Goal: Task Accomplishment & Management: Complete application form

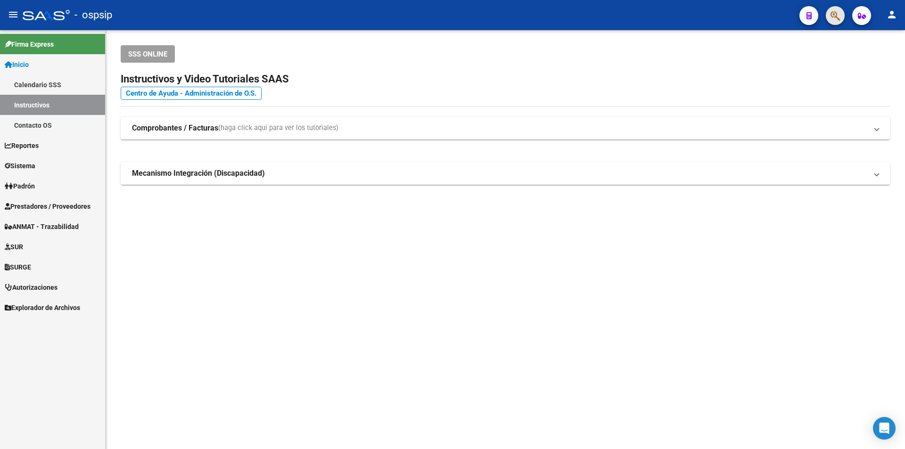
click at [841, 16] on button "button" at bounding box center [835, 15] width 19 height 19
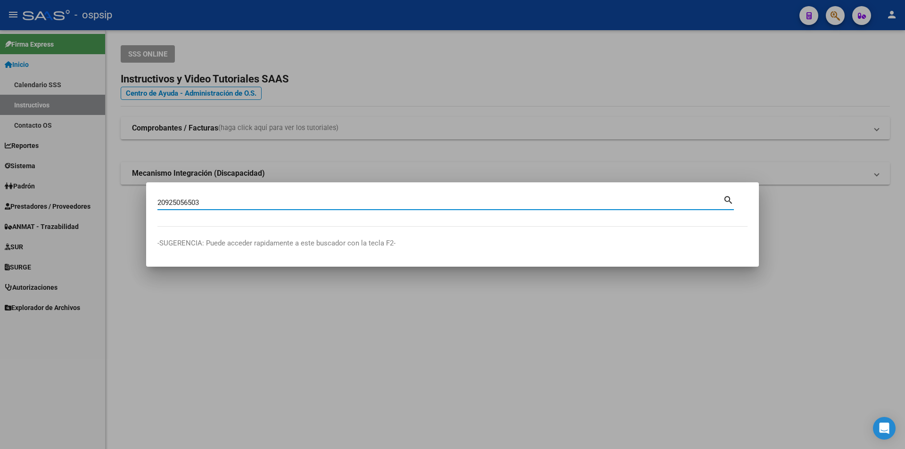
type input "20925056503"
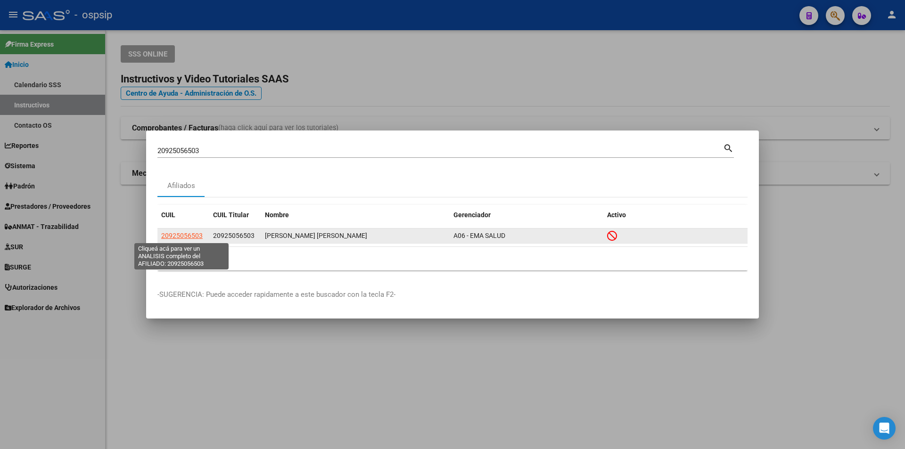
click at [188, 232] on span "20925056503" at bounding box center [181, 236] width 41 height 8
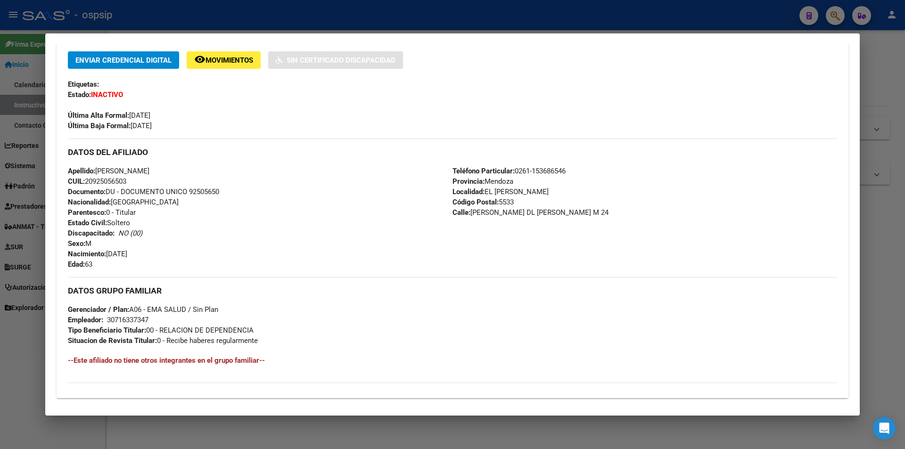
scroll to position [319, 0]
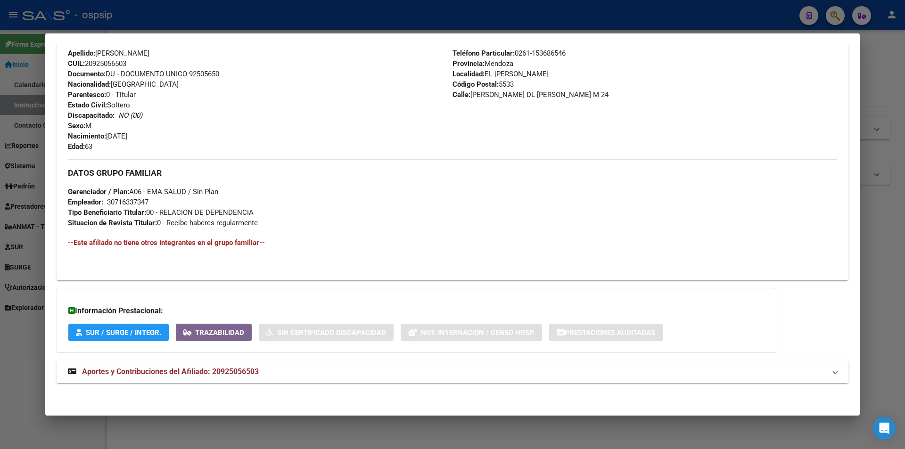
click at [241, 374] on span "Aportes y Contribuciones del Afiliado: 20925056503" at bounding box center [170, 371] width 177 height 9
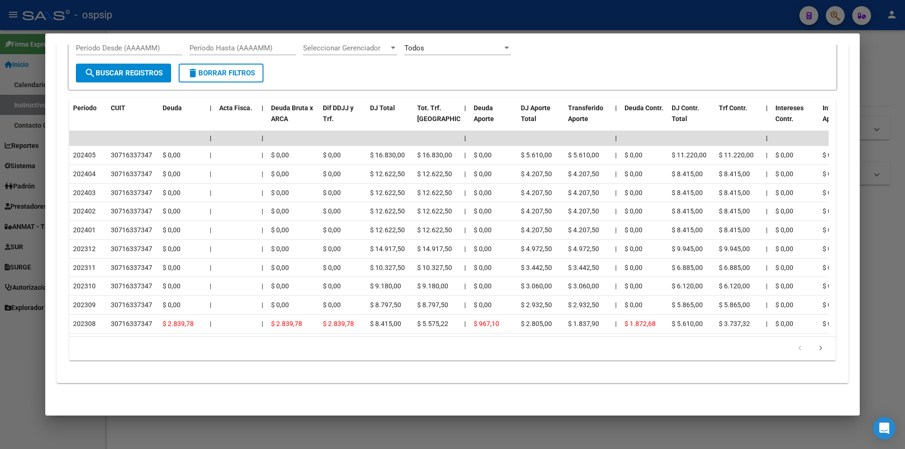
scroll to position [597, 0]
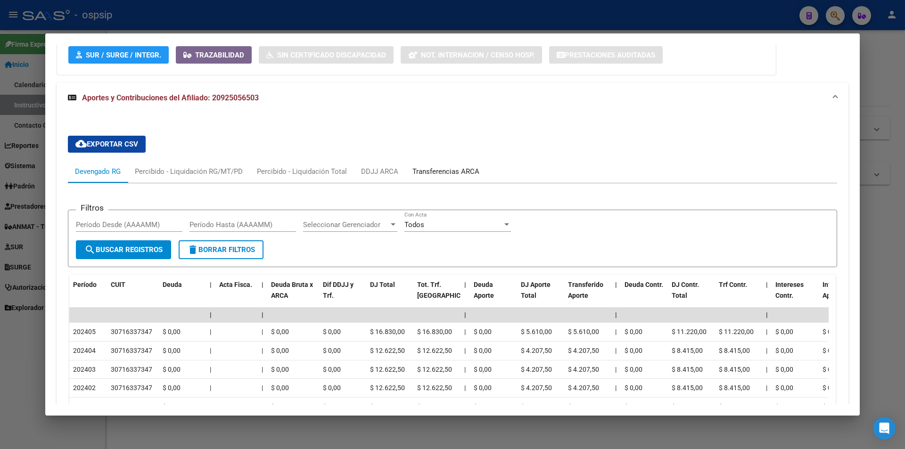
click at [442, 175] on div "Transferencias ARCA" at bounding box center [445, 171] width 67 height 10
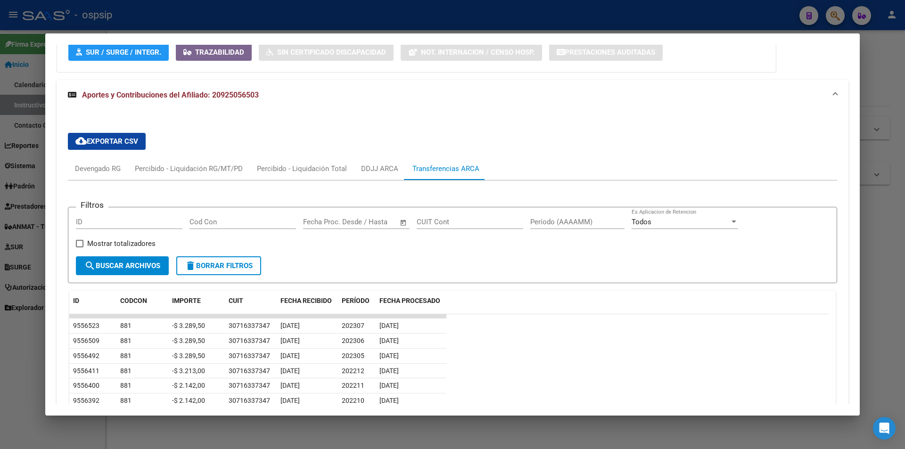
scroll to position [452, 0]
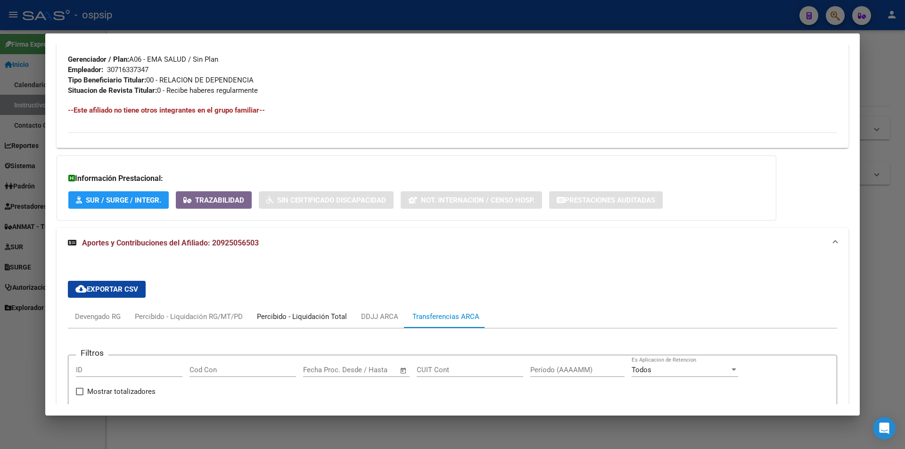
click at [325, 315] on div "Percibido - Liquidación Total" at bounding box center [302, 317] width 90 height 10
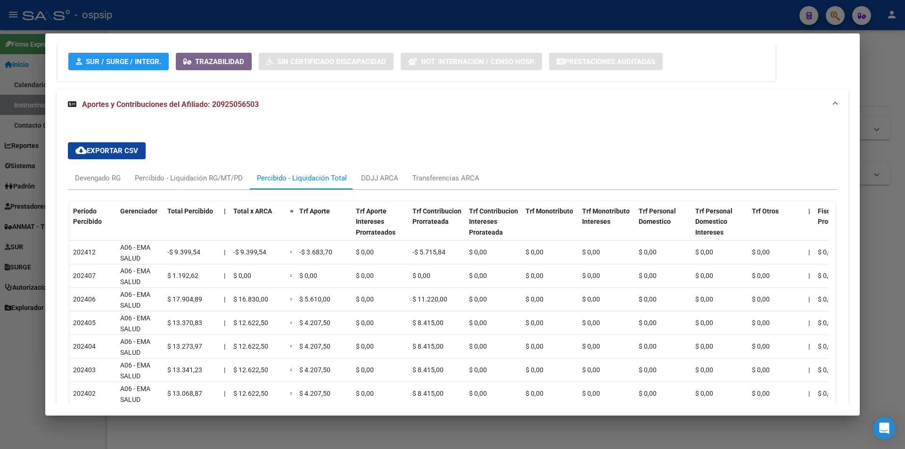
scroll to position [593, 0]
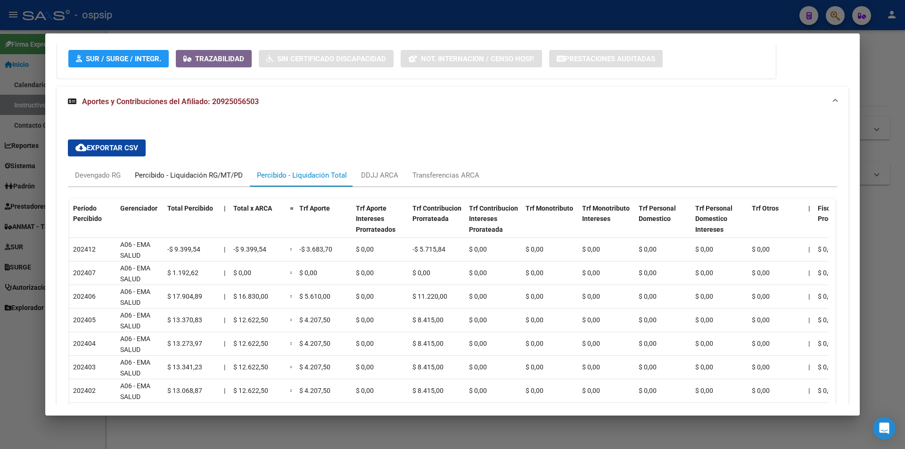
click at [165, 176] on div "Percibido - Liquidación RG/MT/PD" at bounding box center [189, 175] width 108 height 10
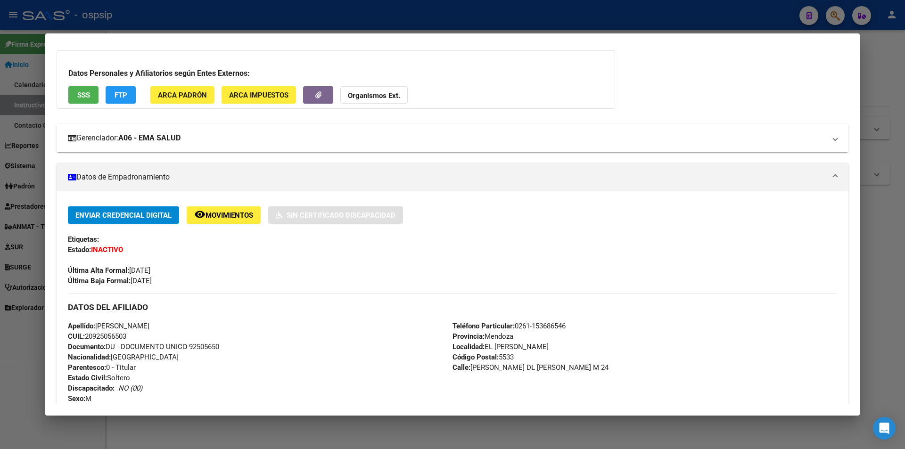
scroll to position [27, 0]
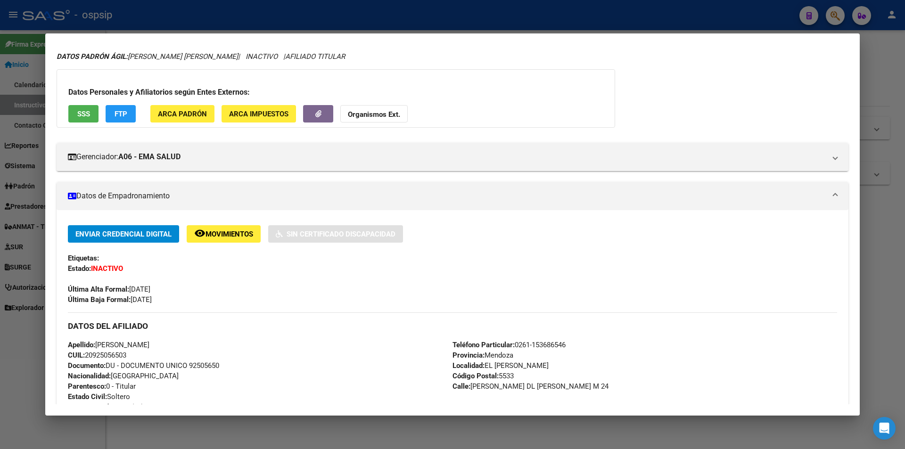
click at [93, 116] on button "SSS" at bounding box center [83, 113] width 30 height 17
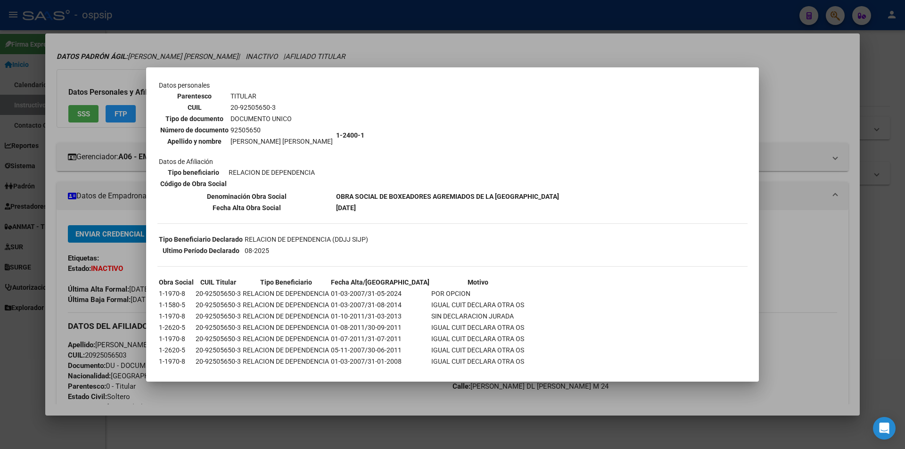
scroll to position [81, 0]
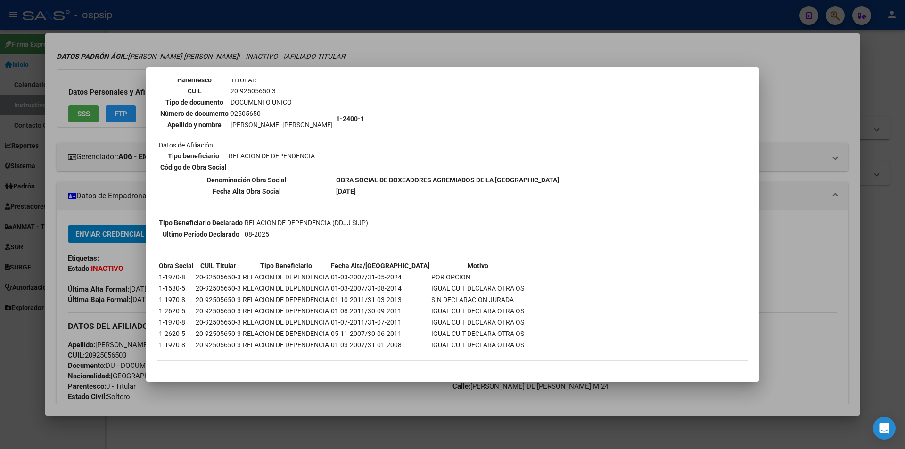
click at [437, 57] on div at bounding box center [452, 224] width 905 height 449
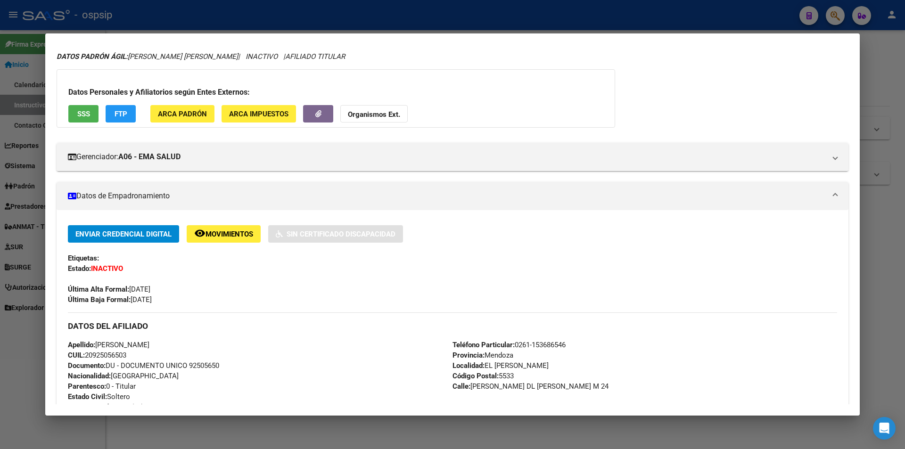
click at [423, 16] on div at bounding box center [452, 224] width 905 height 449
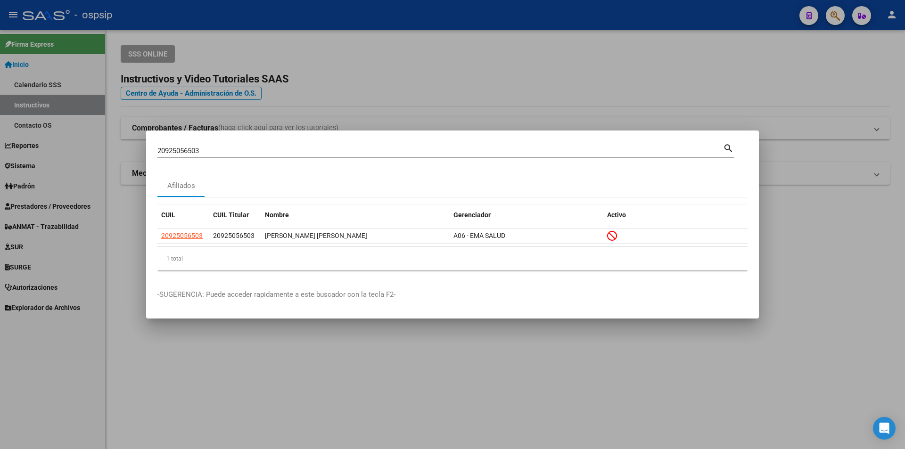
click at [618, 66] on div at bounding box center [452, 224] width 905 height 449
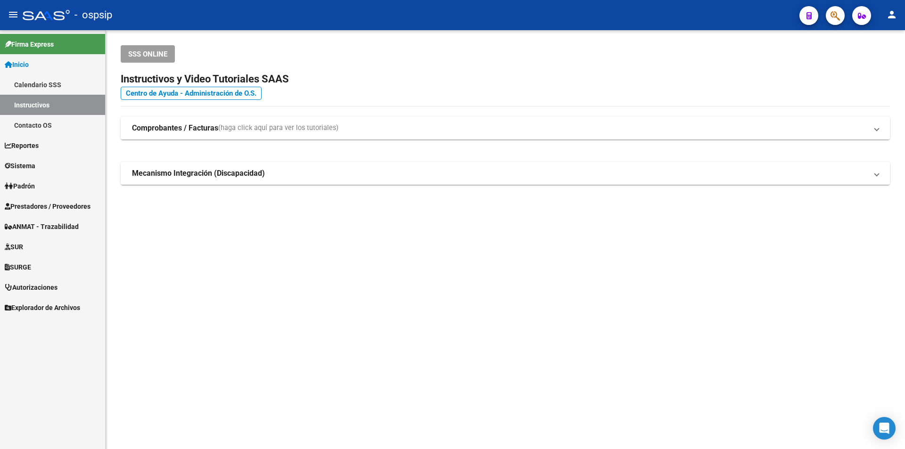
click at [201, 132] on strong "Comprobantes / Facturas" at bounding box center [175, 128] width 86 height 10
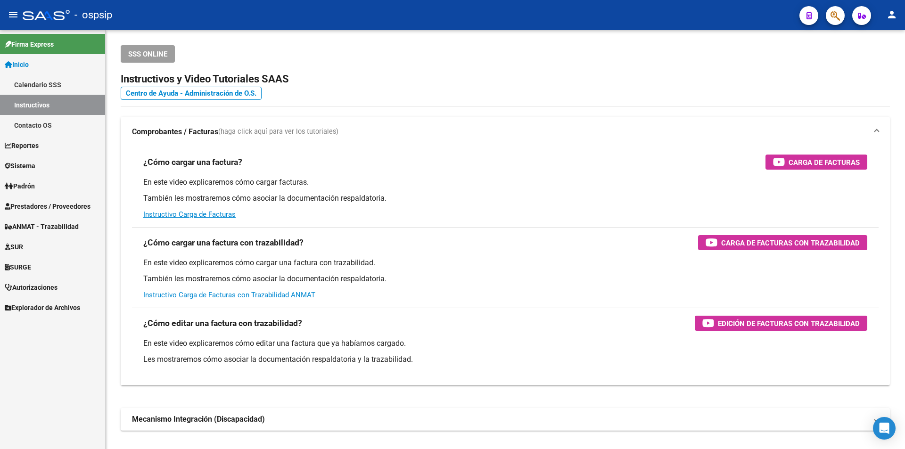
click at [82, 207] on span "Prestadores / Proveedores" at bounding box center [48, 206] width 86 height 10
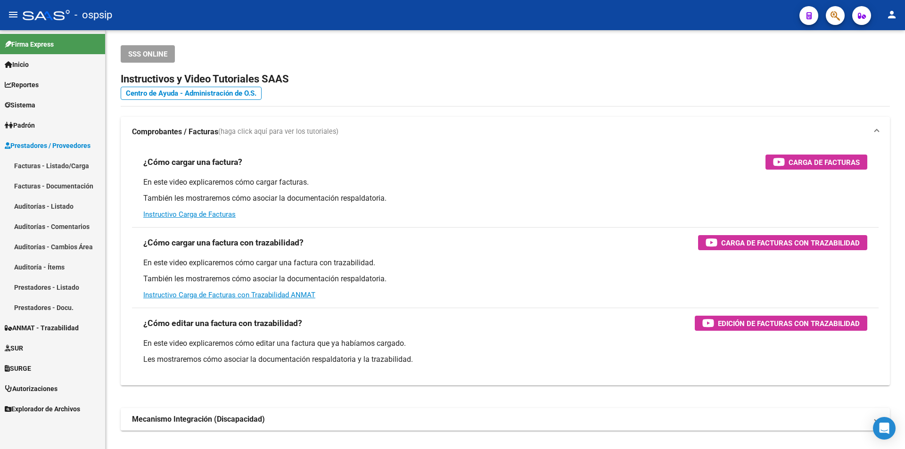
click at [73, 167] on link "Facturas - Listado/Carga" at bounding box center [52, 166] width 105 height 20
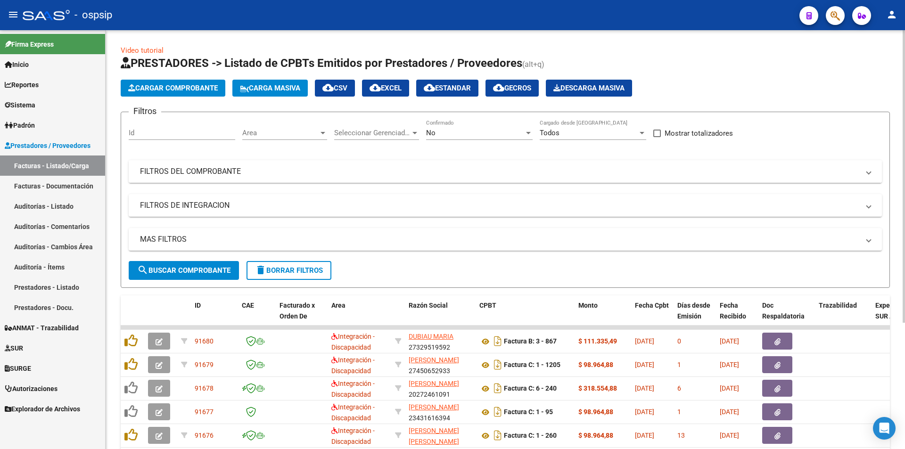
click at [173, 181] on mat-expansion-panel-header "FILTROS DEL COMPROBANTE" at bounding box center [505, 171] width 753 height 23
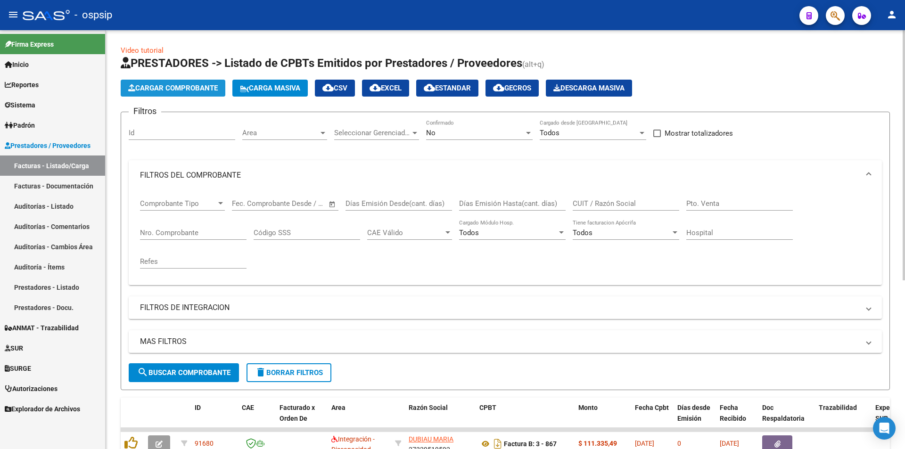
click at [163, 89] on span "Cargar Comprobante" at bounding box center [173, 88] width 90 height 8
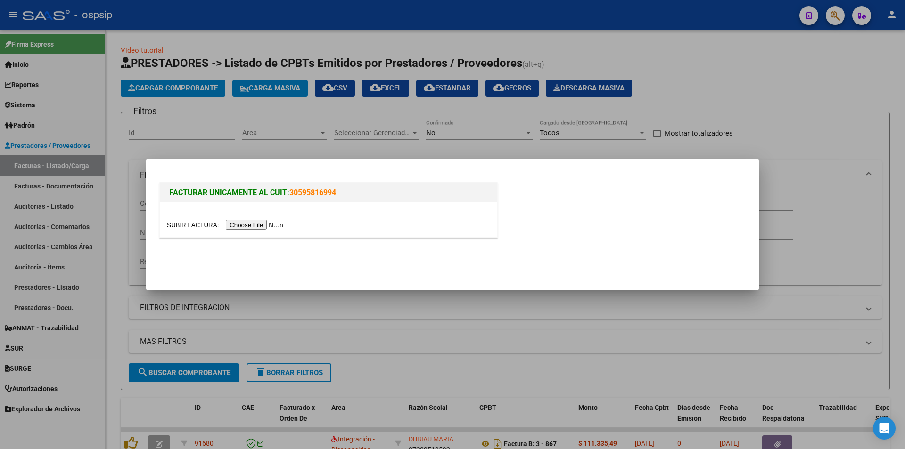
click at [262, 221] on input "file" at bounding box center [226, 225] width 119 height 10
type input "C:\fakepath\FACT 13717 OSPSIP (87) (2).pdf"
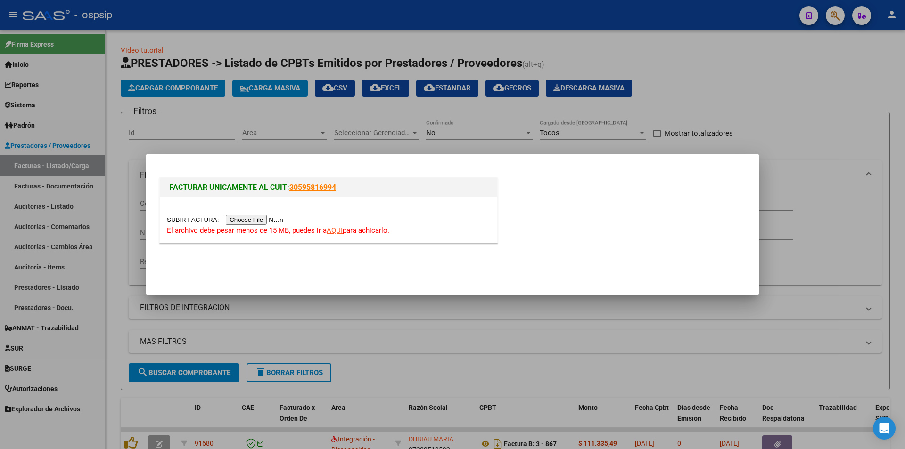
click at [337, 233] on link "AQUI" at bounding box center [335, 230] width 16 height 8
click at [316, 125] on div at bounding box center [452, 224] width 905 height 449
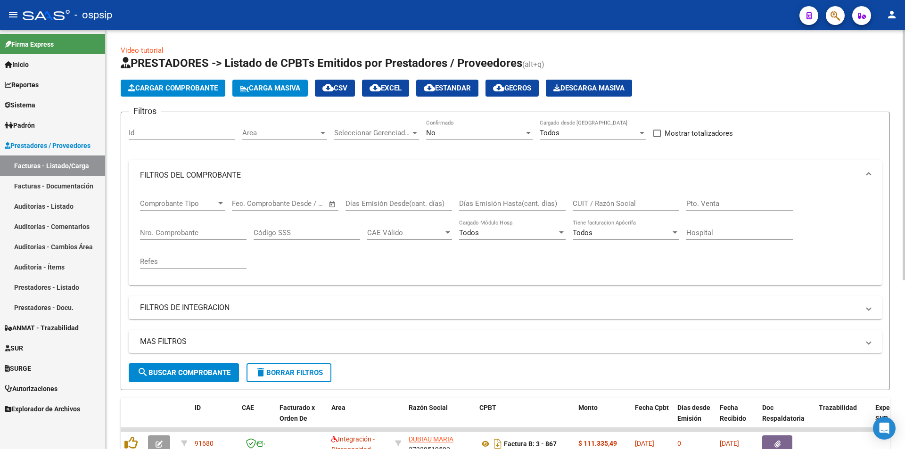
click at [176, 93] on button "Cargar Comprobante" at bounding box center [173, 88] width 105 height 17
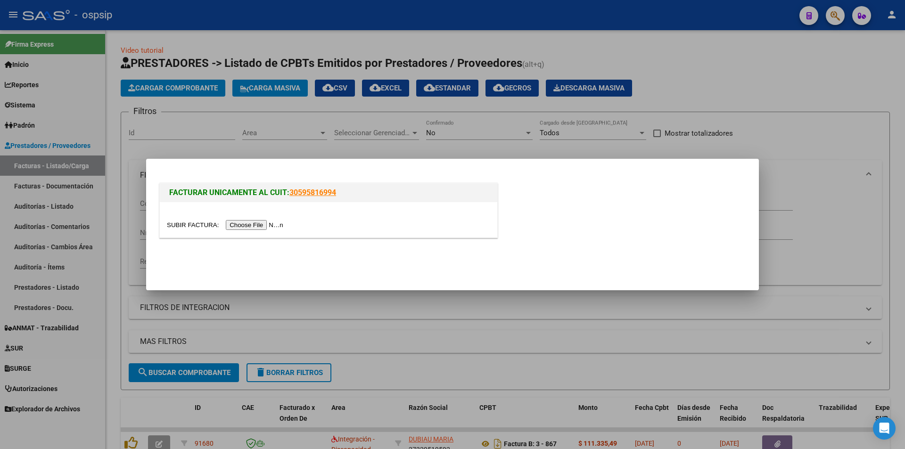
click at [773, 120] on div at bounding box center [452, 224] width 905 height 449
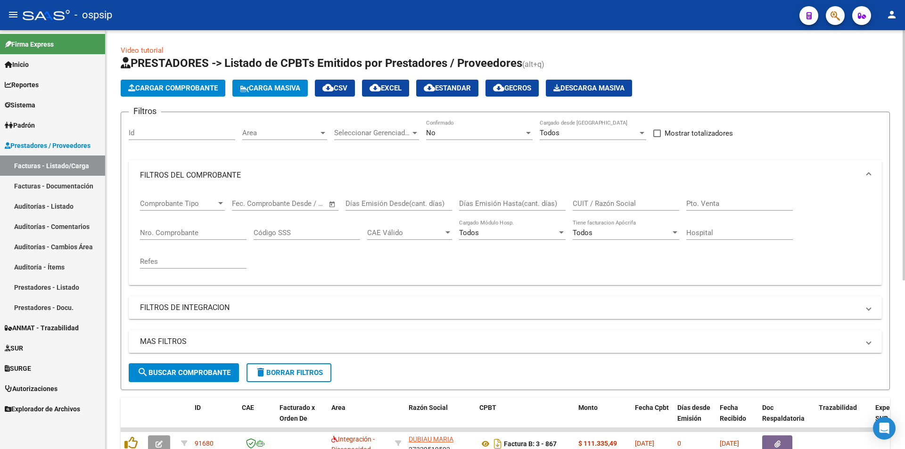
click at [174, 82] on button "Cargar Comprobante" at bounding box center [173, 88] width 105 height 17
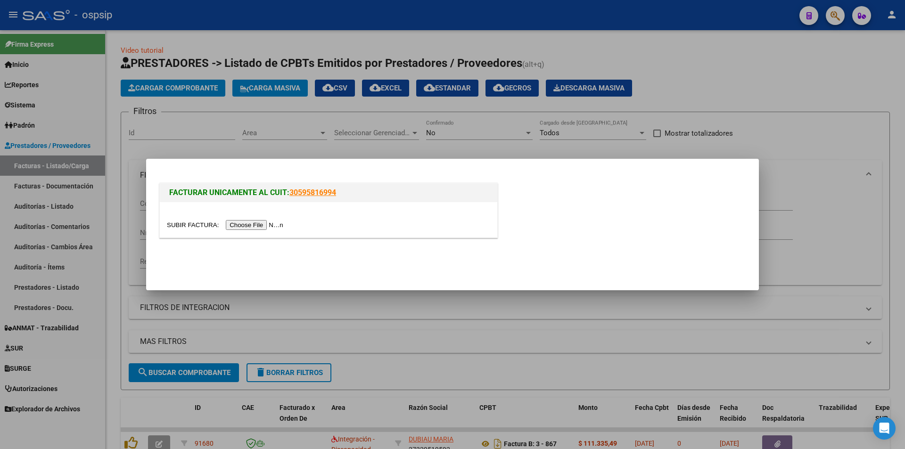
click at [255, 224] on input "file" at bounding box center [226, 225] width 119 height 10
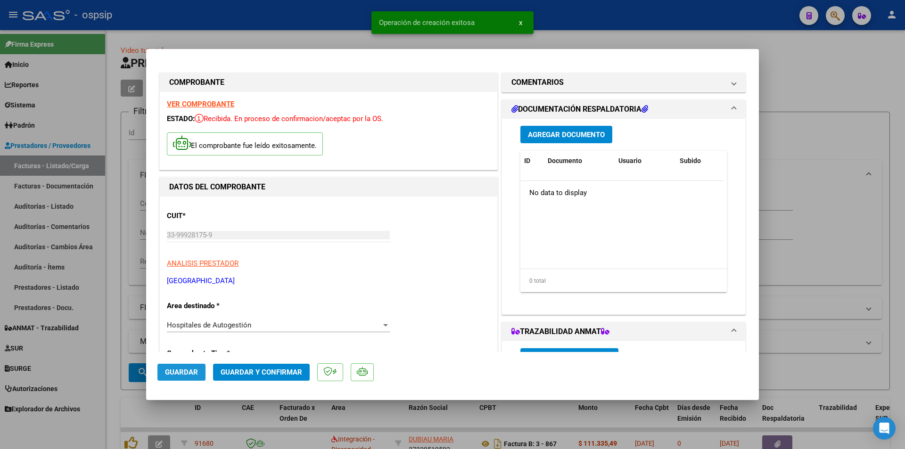
click at [179, 369] on span "Guardar" at bounding box center [181, 372] width 33 height 8
click at [849, 86] on div at bounding box center [452, 224] width 905 height 449
type input "$ 0,00"
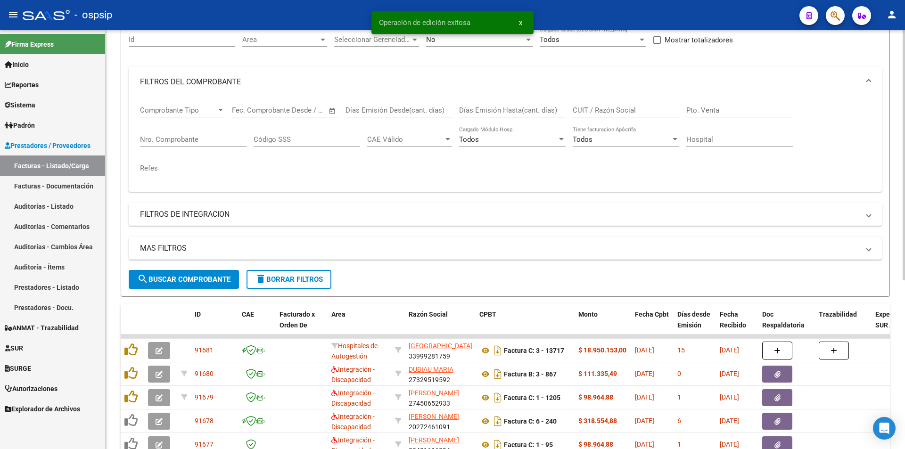
scroll to position [94, 0]
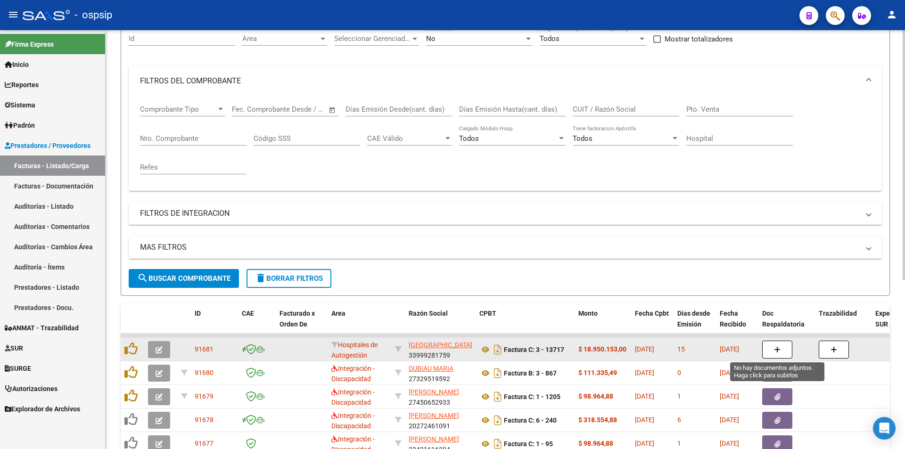
click at [786, 355] on button "button" at bounding box center [777, 350] width 30 height 18
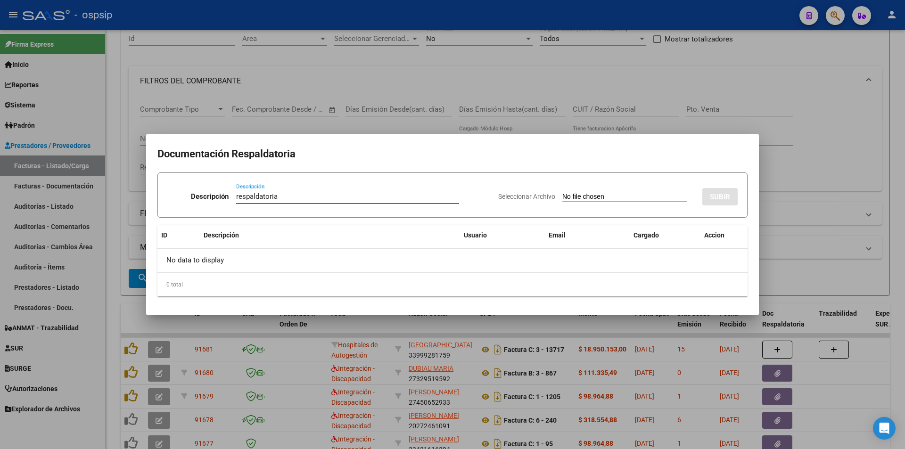
type input "respaldatoria"
click at [562, 200] on input "Seleccionar Archivo" at bounding box center [624, 197] width 125 height 9
type input "C:\fakepath\FACT 13717 OSPSIP (87) (2).pdf"
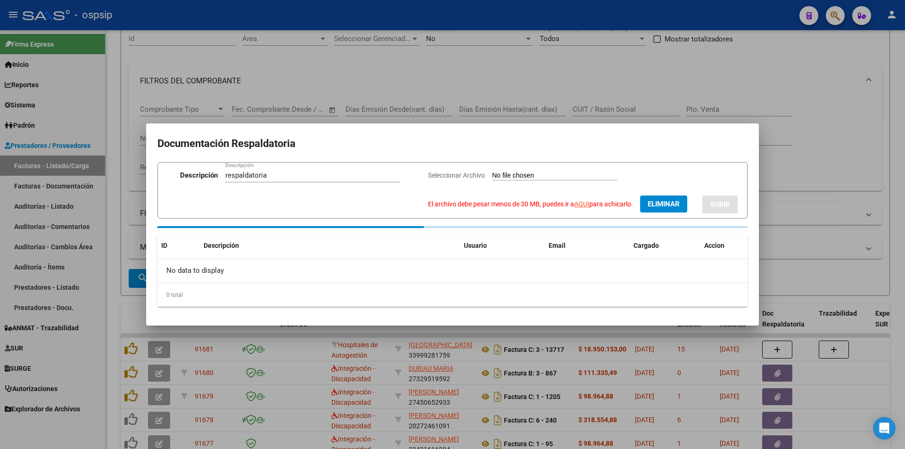
click at [575, 205] on link "AQUI" at bounding box center [581, 204] width 15 height 8
click at [657, 213] on button "Eliminar" at bounding box center [663, 204] width 47 height 17
click at [378, 94] on div at bounding box center [452, 224] width 905 height 449
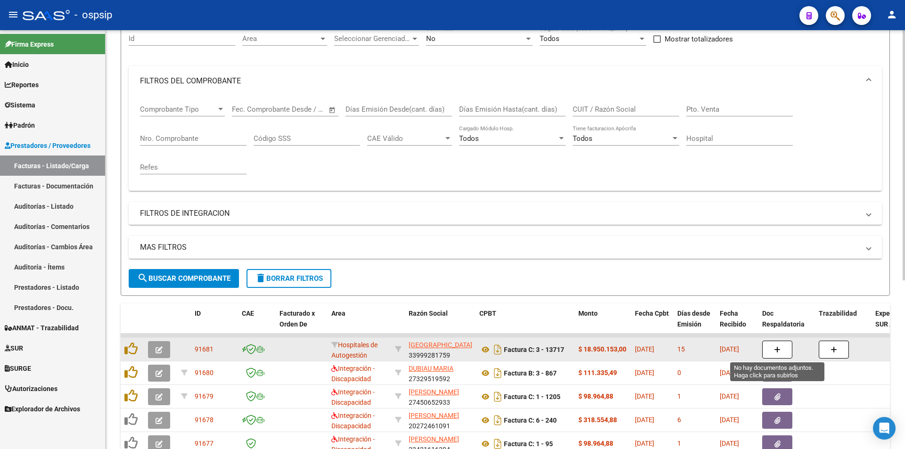
click at [773, 352] on button "button" at bounding box center [777, 350] width 30 height 18
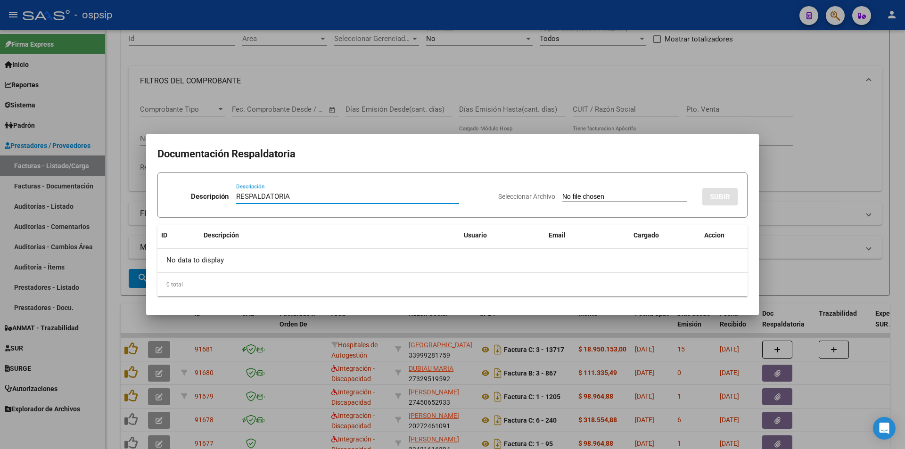
type input "RESPALDATORIA"
click at [600, 200] on input "Seleccionar Archivo" at bounding box center [624, 197] width 125 height 9
type input "C:\fakepath\RESPALDATORIA 13717.pdf"
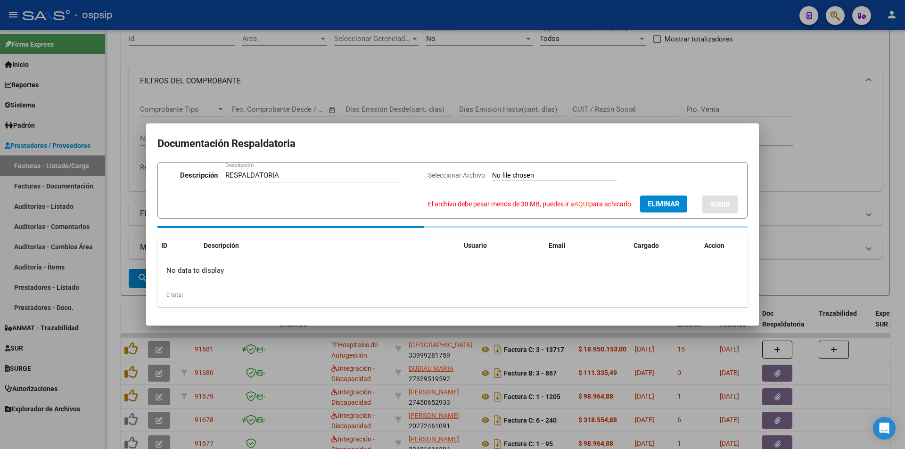
click at [653, 207] on span "Eliminar" at bounding box center [664, 204] width 32 height 8
click at [579, 174] on input "Seleccionar Archivo El archivo debe pesar menos de 30 MB, puedes ir a AQUI para…" at bounding box center [609, 176] width 125 height 9
type input "C:\fakepath\FACT 13717 OSPSIP (87) (2)-1-236_compressed (1).pdf"
click at [667, 201] on span "Eliminar" at bounding box center [664, 204] width 32 height 8
click at [758, 97] on div at bounding box center [452, 224] width 905 height 449
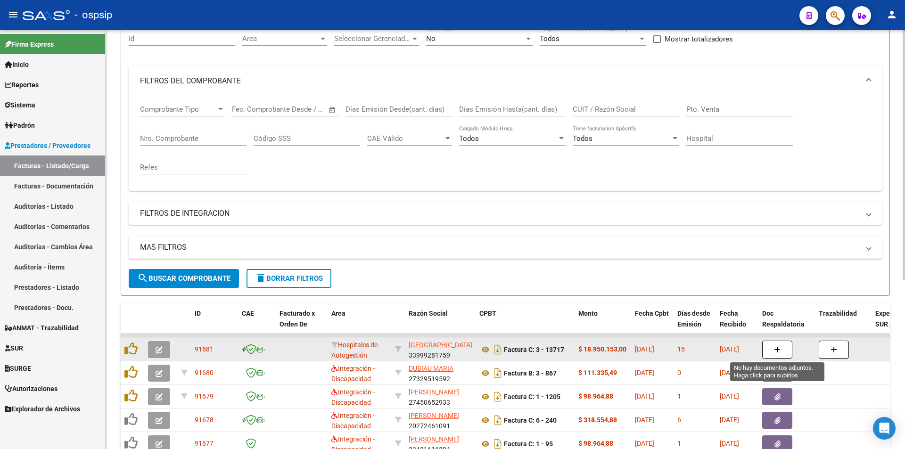
click at [768, 354] on button "button" at bounding box center [777, 350] width 30 height 18
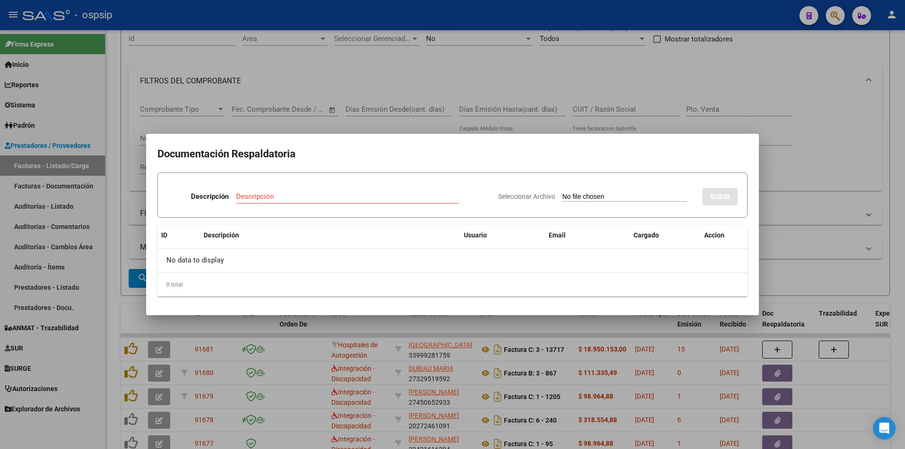
click at [649, 191] on div "Seleccionar Archivo SUBIR" at bounding box center [617, 195] width 239 height 29
click at [627, 193] on input "Seleccionar Archivo" at bounding box center [624, 197] width 125 height 9
type input "C:\fakepath\FACT 13717 OSPSIP (87) (2)-1-236_compressed (1).pdf"
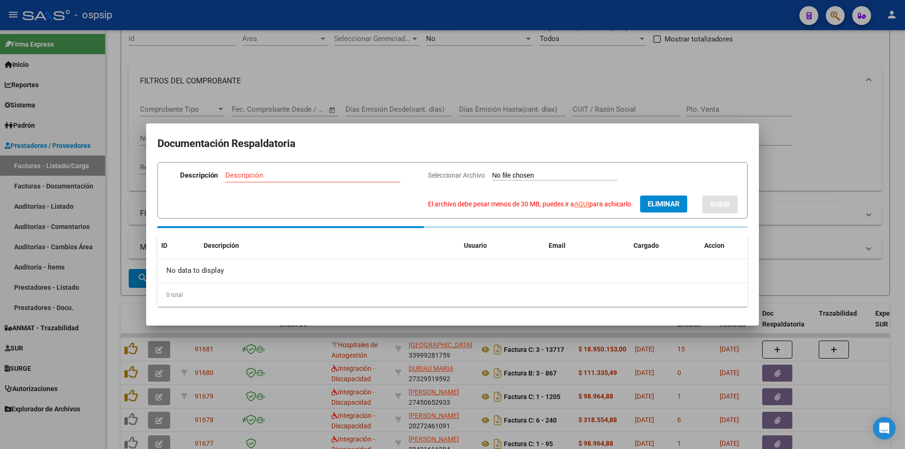
click at [577, 204] on link "AQUI" at bounding box center [581, 204] width 15 height 8
click at [654, 210] on button "Eliminar" at bounding box center [663, 204] width 47 height 17
click at [837, 167] on div at bounding box center [452, 224] width 905 height 449
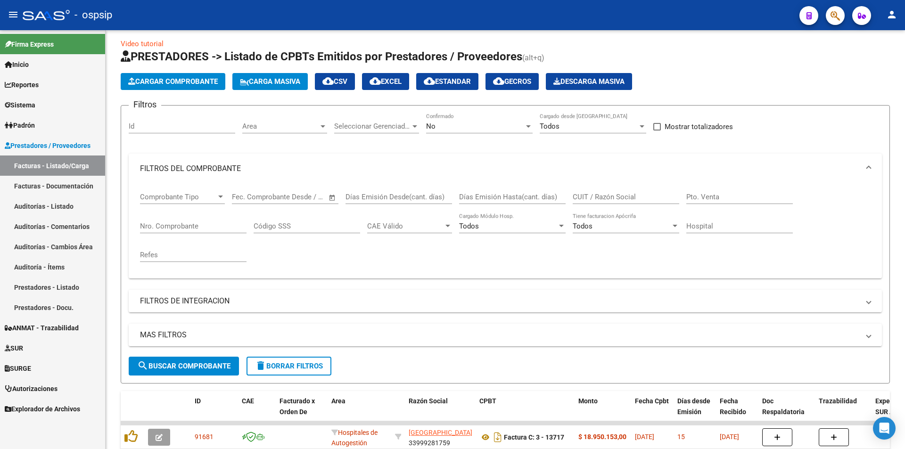
scroll to position [0, 0]
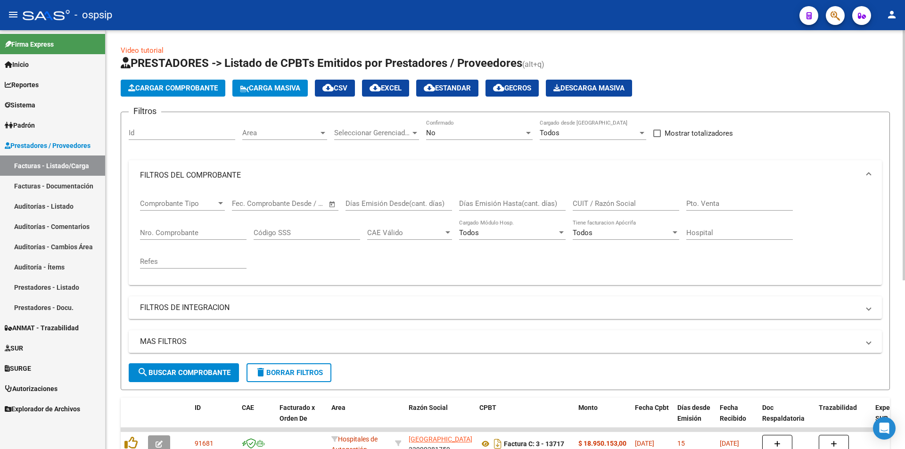
click at [482, 137] on div "No" at bounding box center [475, 133] width 98 height 8
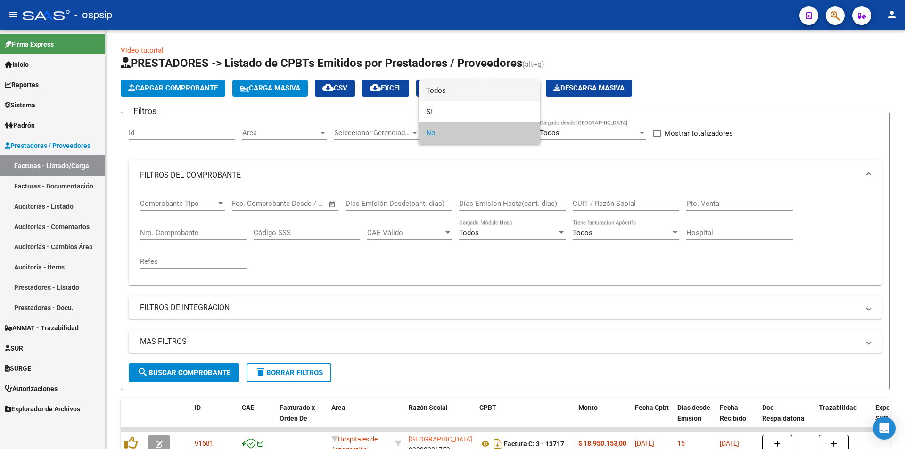
click at [448, 89] on span "Todos" at bounding box center [479, 90] width 107 height 21
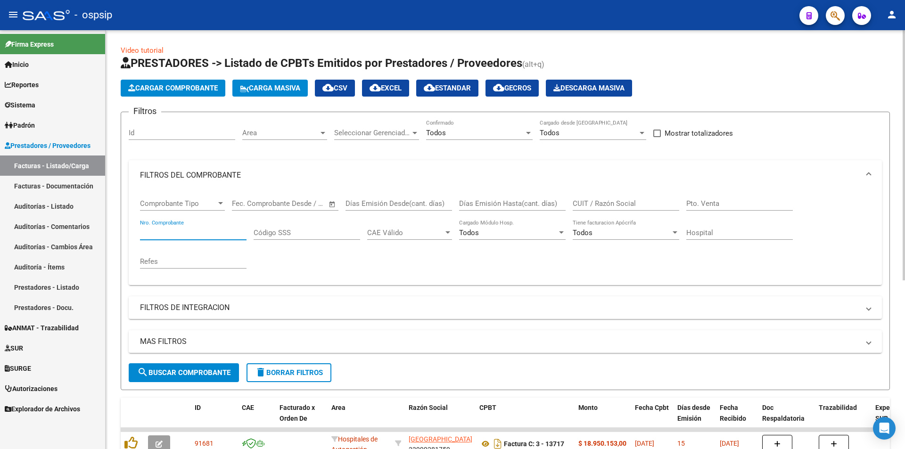
click at [155, 234] on input "Nro. Comprobante" at bounding box center [193, 233] width 107 height 8
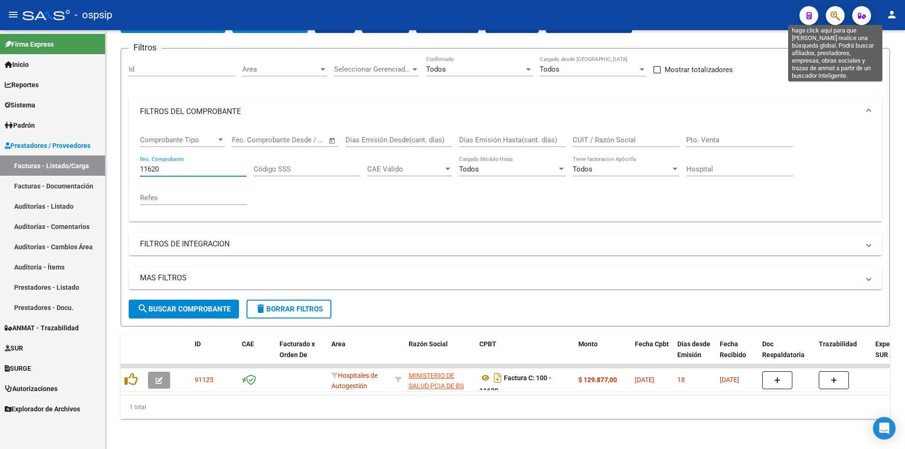
type input "11620"
click at [838, 17] on icon "button" at bounding box center [835, 15] width 9 height 11
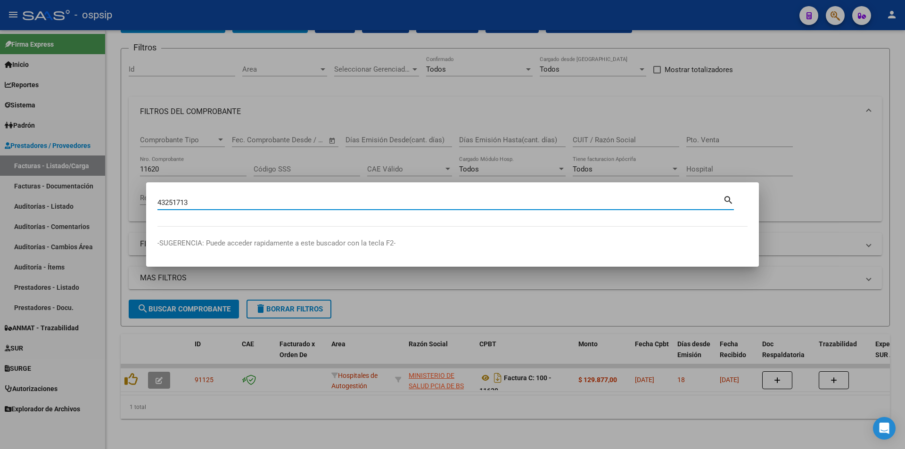
type input "43251713"
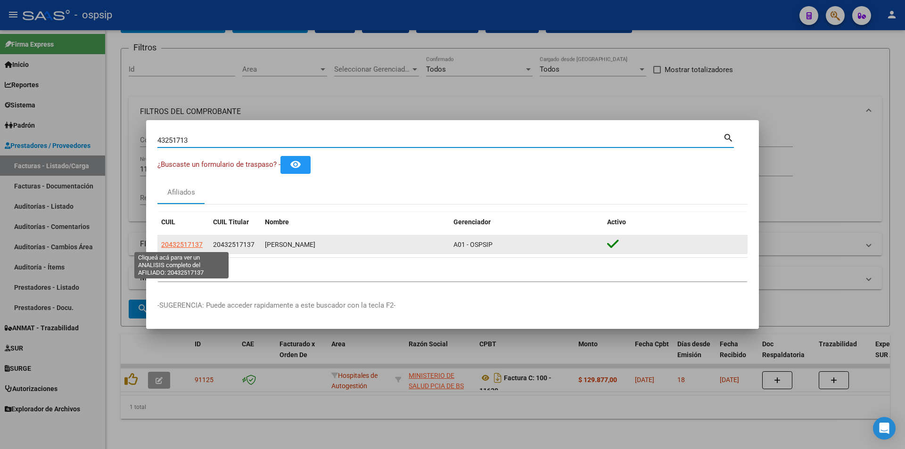
click at [190, 246] on span "20432517137" at bounding box center [181, 245] width 41 height 8
type textarea "20432517137"
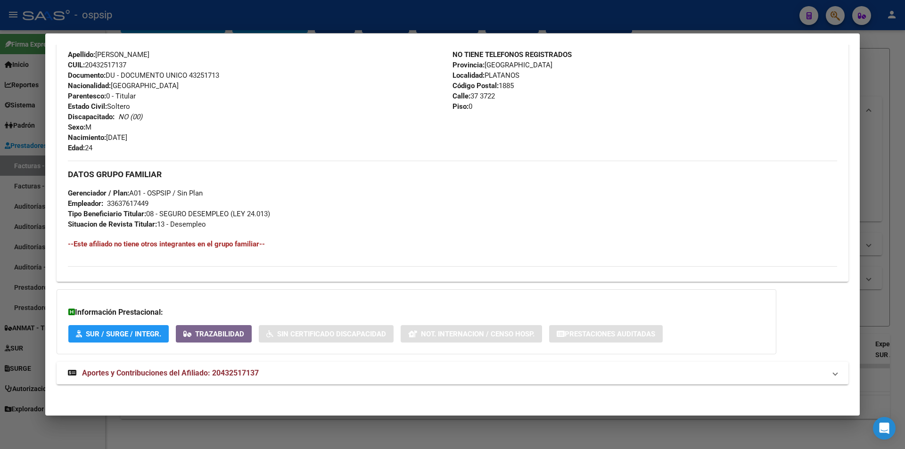
scroll to position [337, 0]
click at [263, 371] on mat-panel-title "Aportes y Contribuciones del Afiliado: 20432517137" at bounding box center [447, 371] width 758 height 11
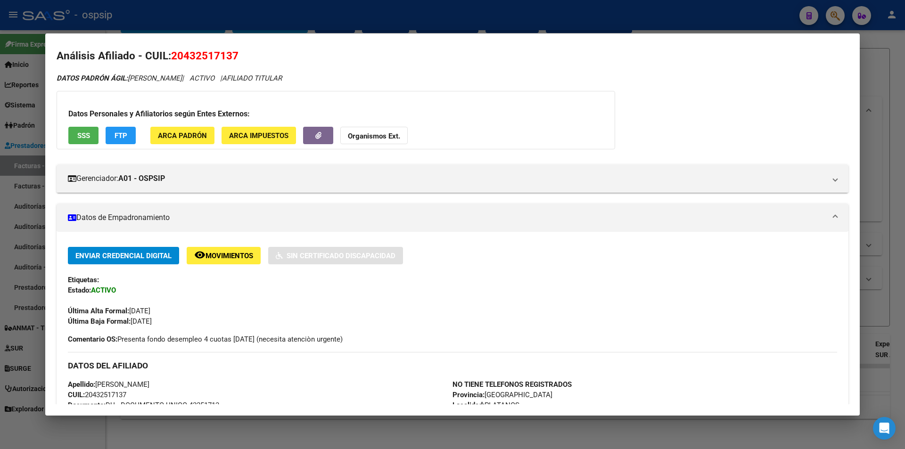
scroll to position [0, 0]
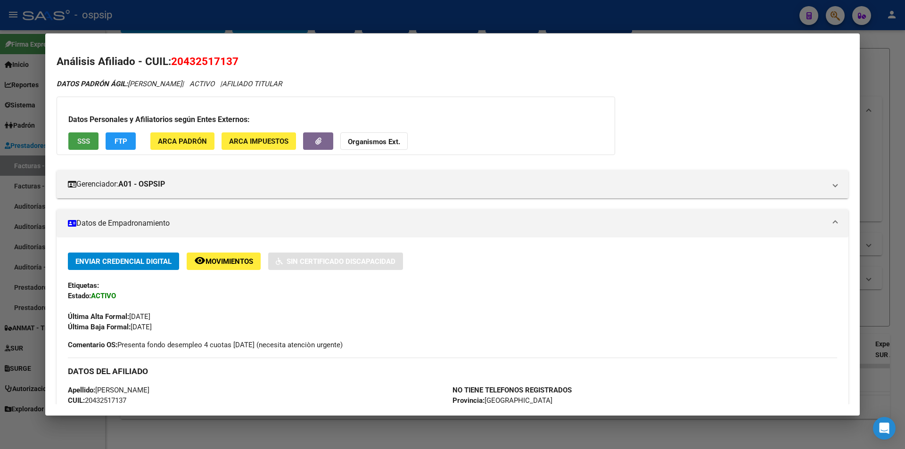
click at [79, 135] on button "SSS" at bounding box center [83, 140] width 30 height 17
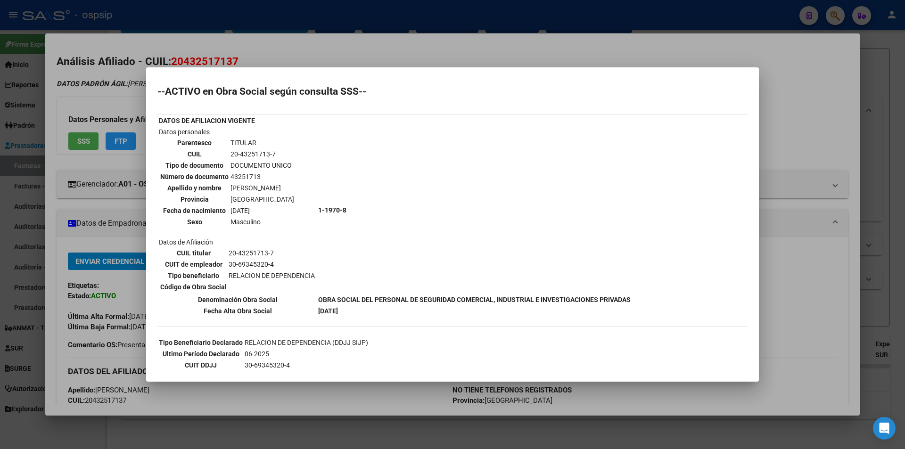
click at [281, 24] on div at bounding box center [452, 224] width 905 height 449
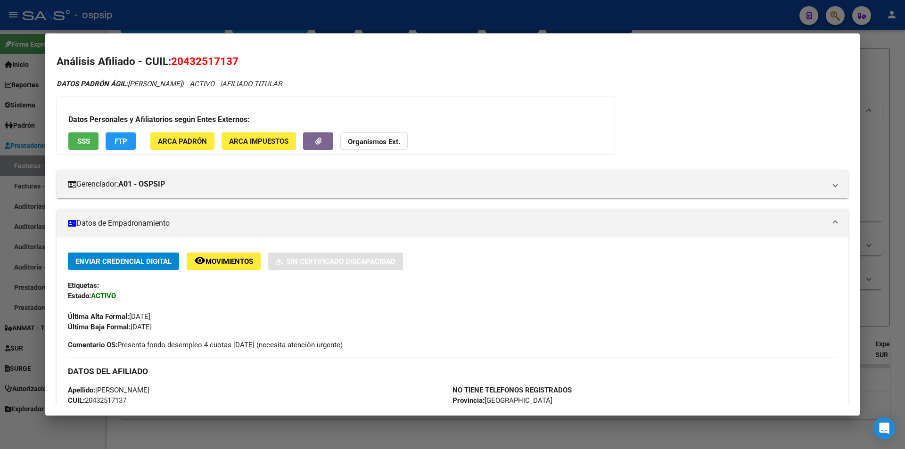
click at [546, 29] on div at bounding box center [452, 224] width 905 height 449
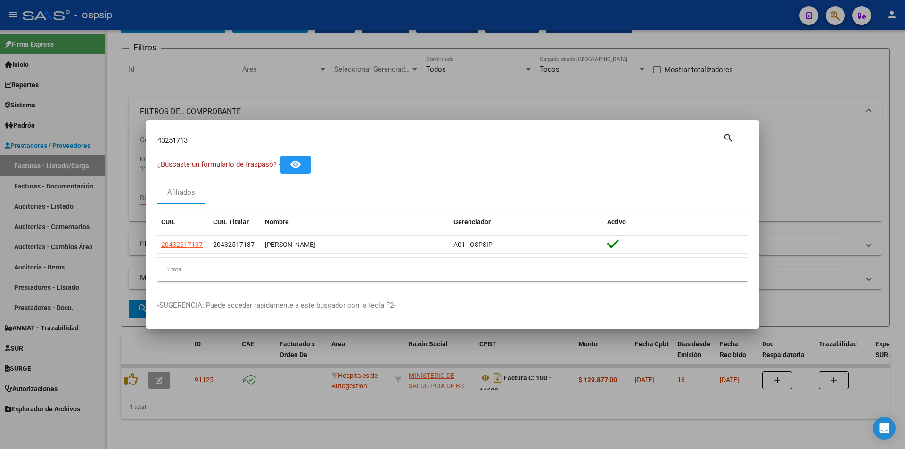
click at [298, 143] on input "43251713" at bounding box center [440, 140] width 566 height 8
type input "4"
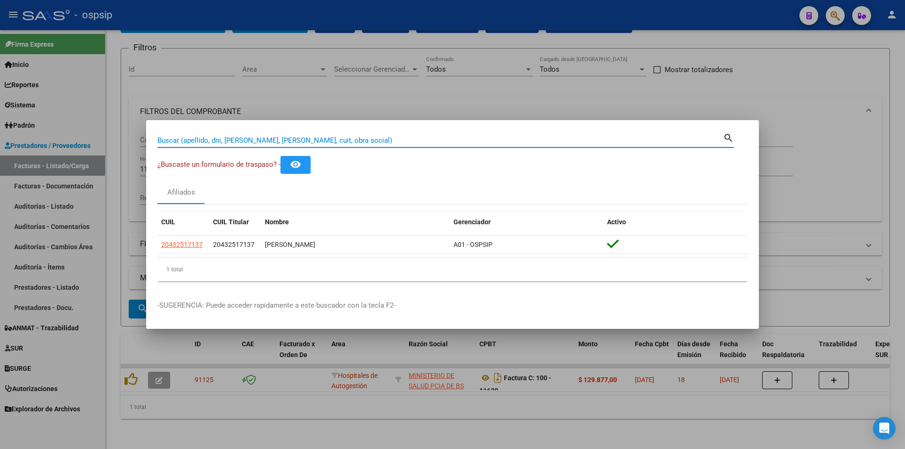
paste input "28753376"
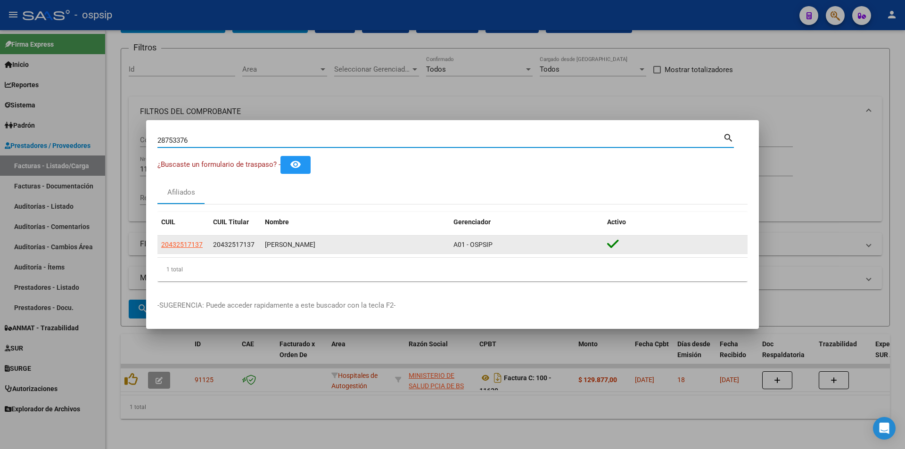
type input "28753376"
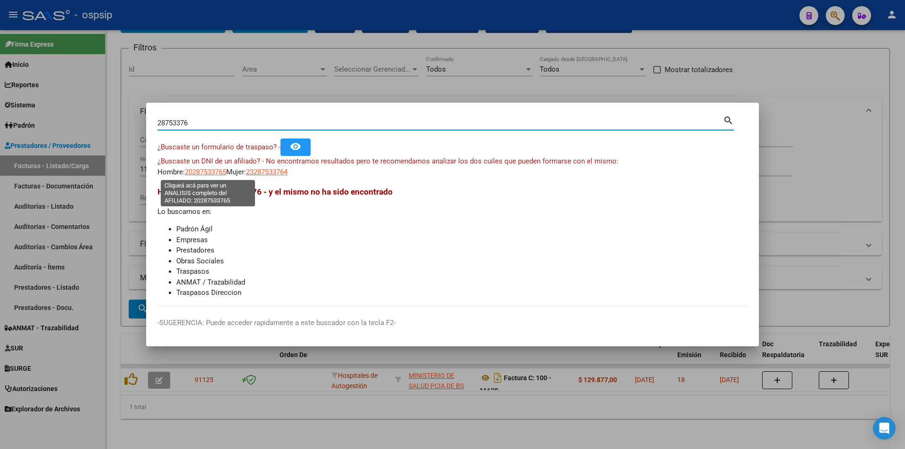
click at [197, 174] on span "20287533765" at bounding box center [205, 172] width 41 height 8
type textarea "20287533765"
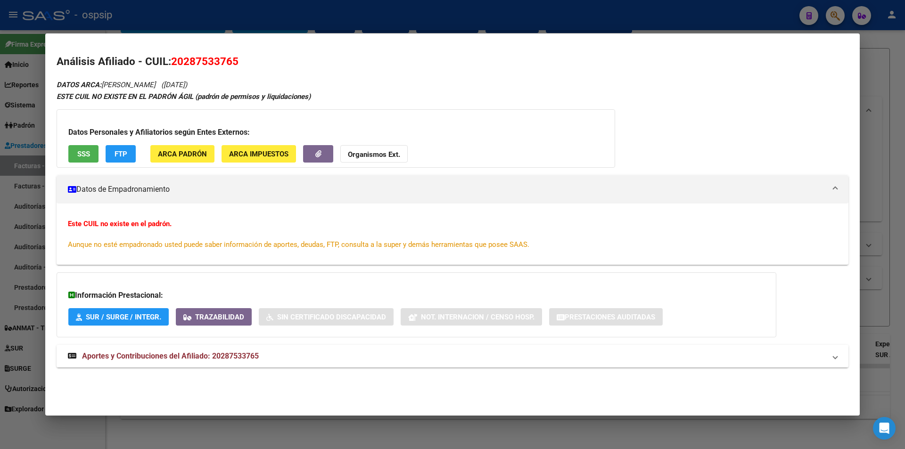
click at [254, 351] on strong "Aportes y Contribuciones del Afiliado: 20287533765" at bounding box center [163, 356] width 191 height 11
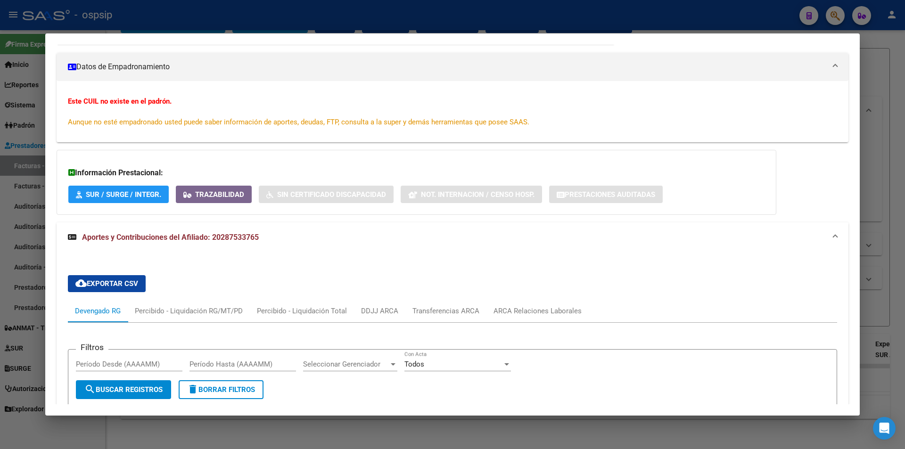
scroll to position [47, 0]
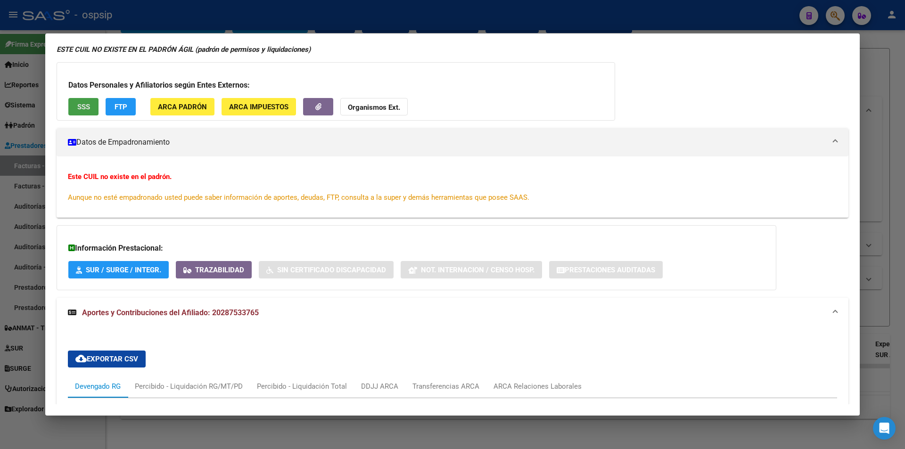
click at [70, 109] on button "SSS" at bounding box center [83, 106] width 30 height 17
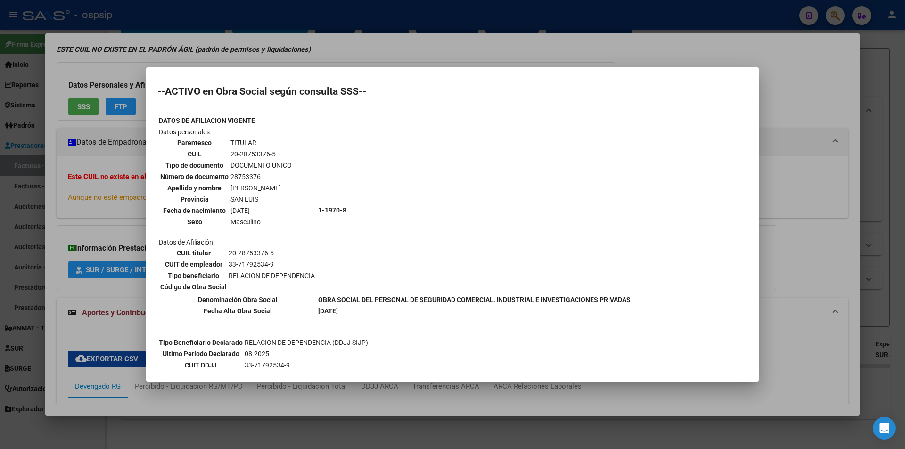
click at [315, 63] on div at bounding box center [452, 224] width 905 height 449
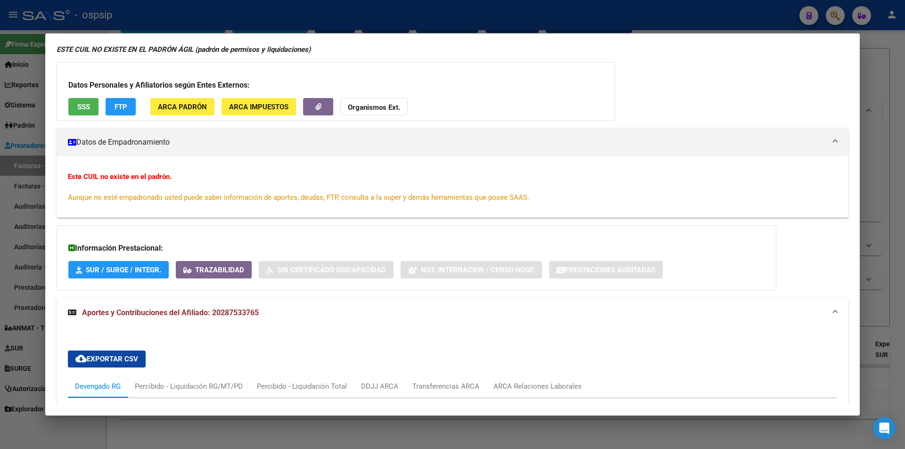
click at [314, 8] on div at bounding box center [452, 224] width 905 height 449
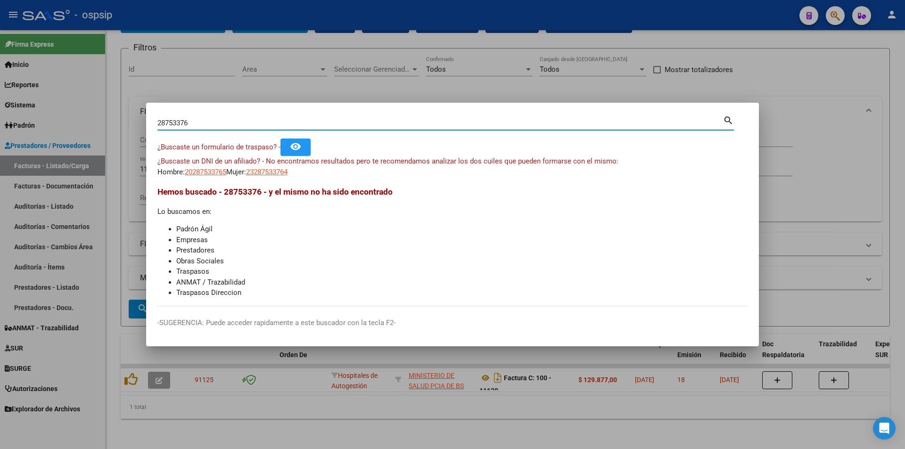
drag, startPoint x: 206, startPoint y: 126, endPoint x: 19, endPoint y: 155, distance: 188.4
click at [19, 155] on div "28753376 Buscar (apellido, dni, cuil, nro traspaso, cuit, obra social) search ¿…" at bounding box center [452, 224] width 905 height 449
paste input "30839893"
type input "30839893"
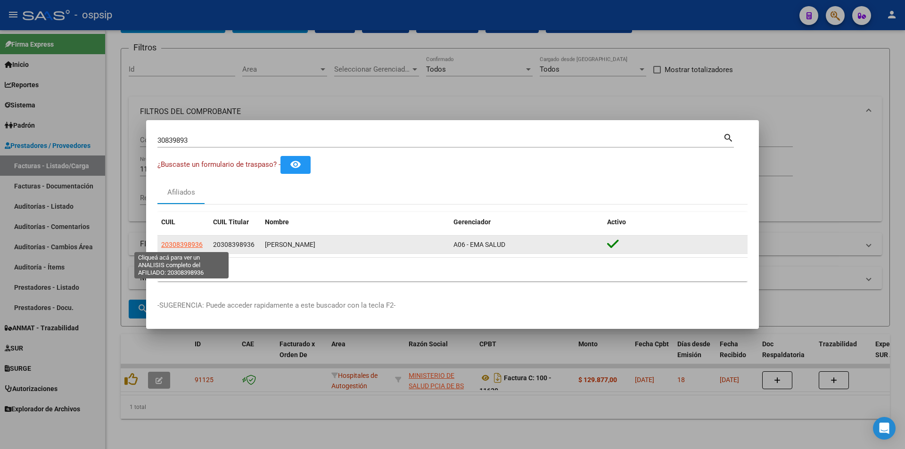
click at [188, 243] on span "20308398936" at bounding box center [181, 245] width 41 height 8
type textarea "20308398936"
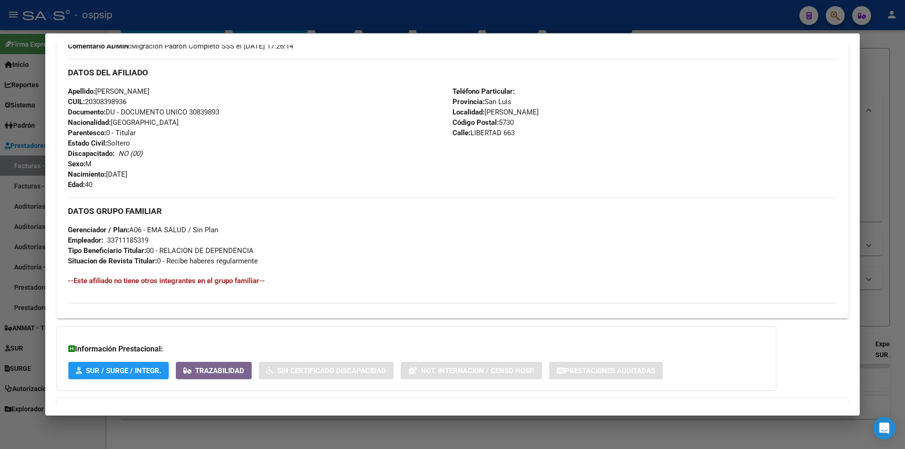
scroll to position [327, 0]
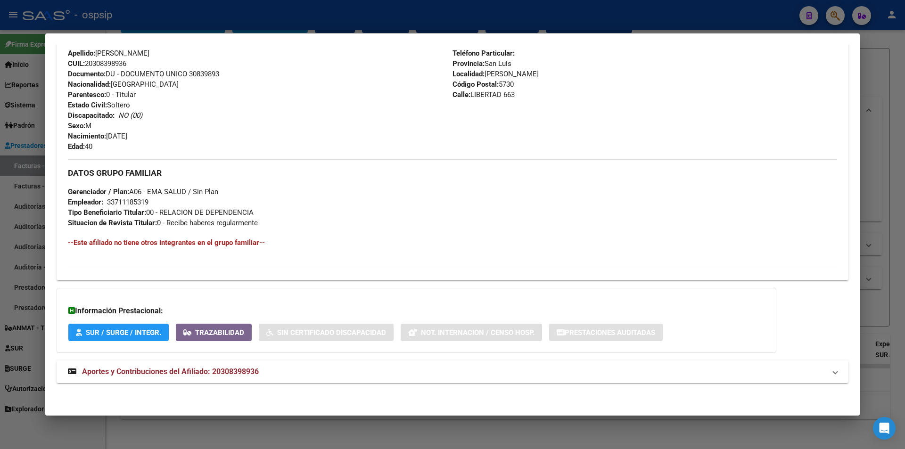
click at [265, 378] on mat-expansion-panel-header "Aportes y Contribuciones del Afiliado: 20308398936" at bounding box center [453, 372] width 792 height 23
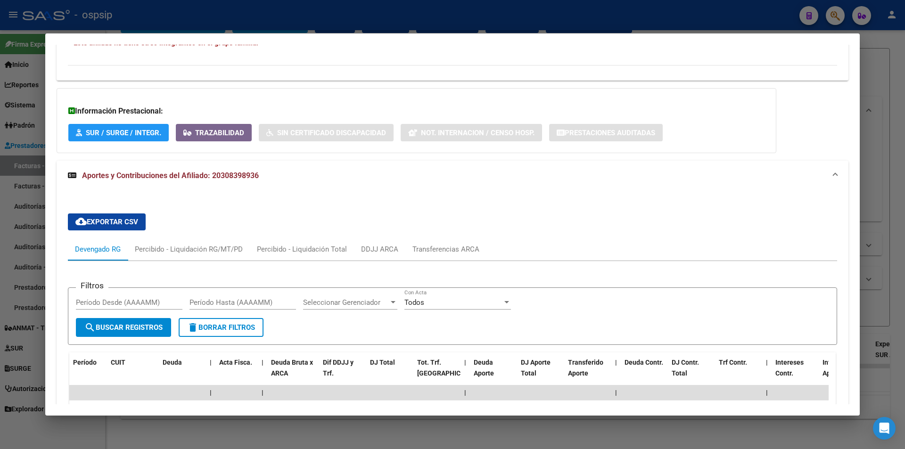
scroll to position [657, 0]
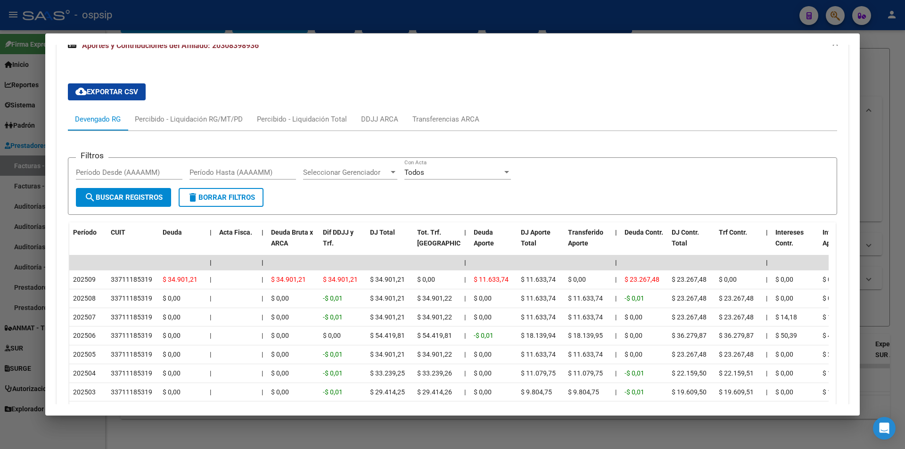
click at [399, 8] on div at bounding box center [452, 224] width 905 height 449
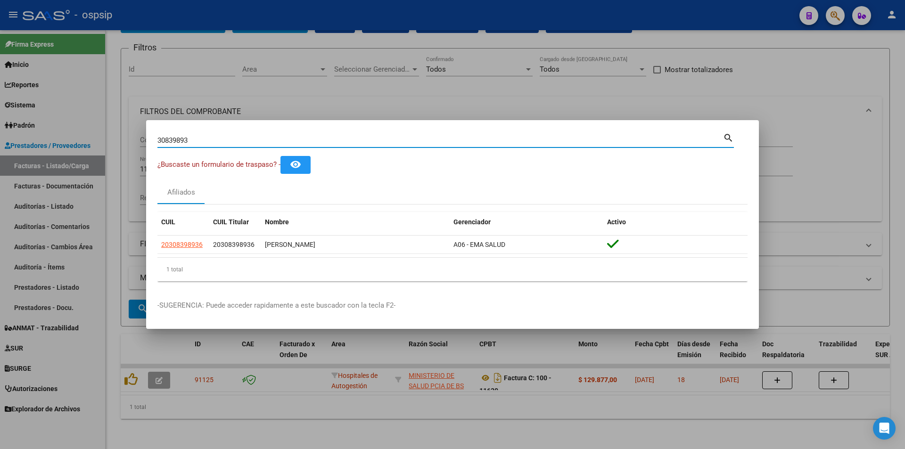
drag, startPoint x: 204, startPoint y: 138, endPoint x: 135, endPoint y: 147, distance: 69.4
click at [135, 147] on div "30839893 Buscar (apellido, dni, cuil, nro traspaso, cuit, obra social) search ¿…" at bounding box center [452, 224] width 905 height 449
paste input "46260826"
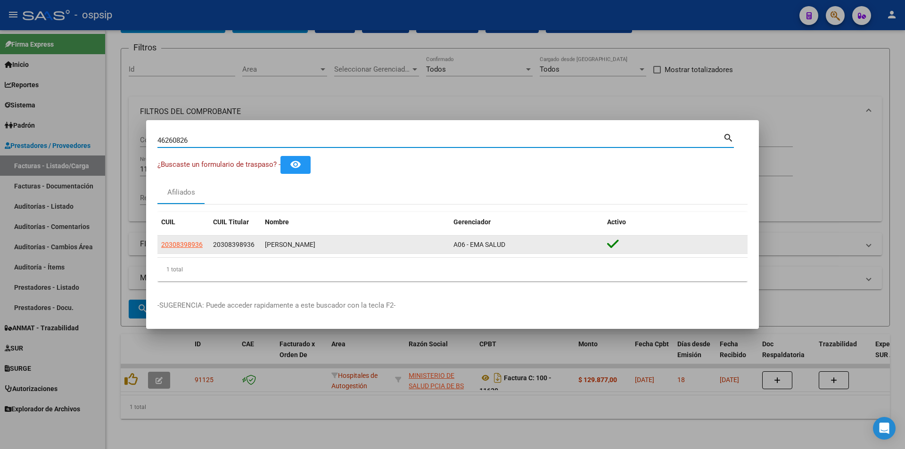
type input "46260826"
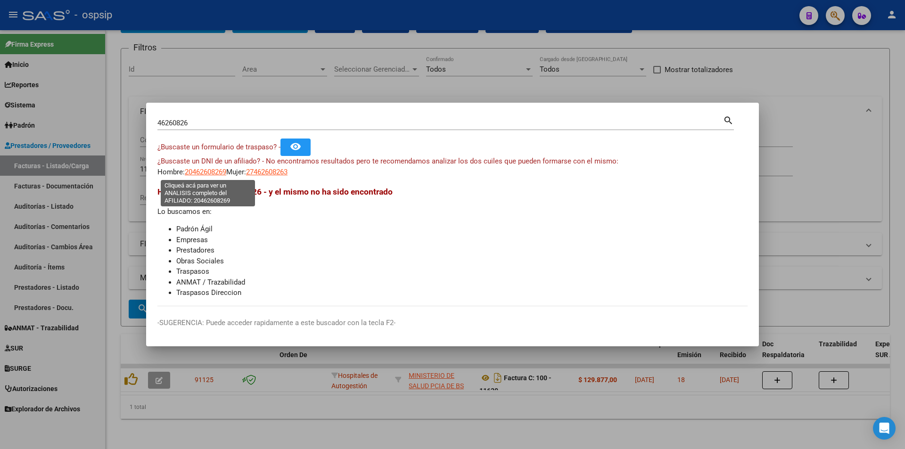
click at [197, 173] on span "20462608269" at bounding box center [205, 172] width 41 height 8
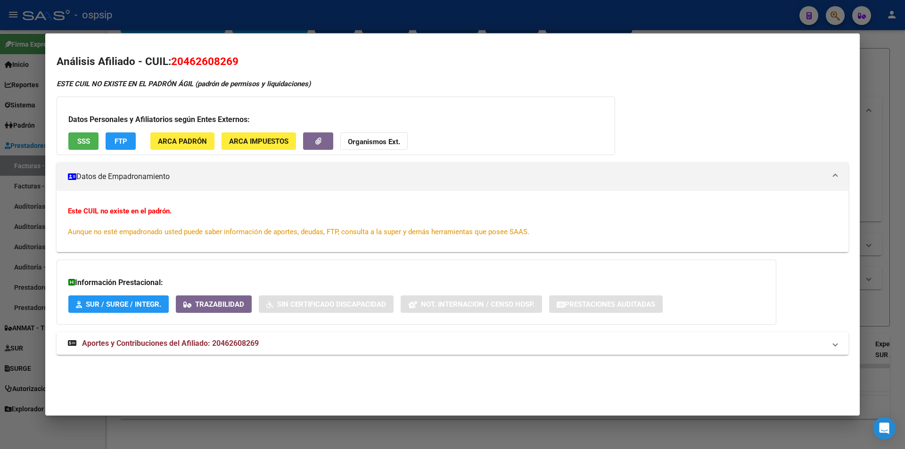
click at [344, 10] on div at bounding box center [452, 224] width 905 height 449
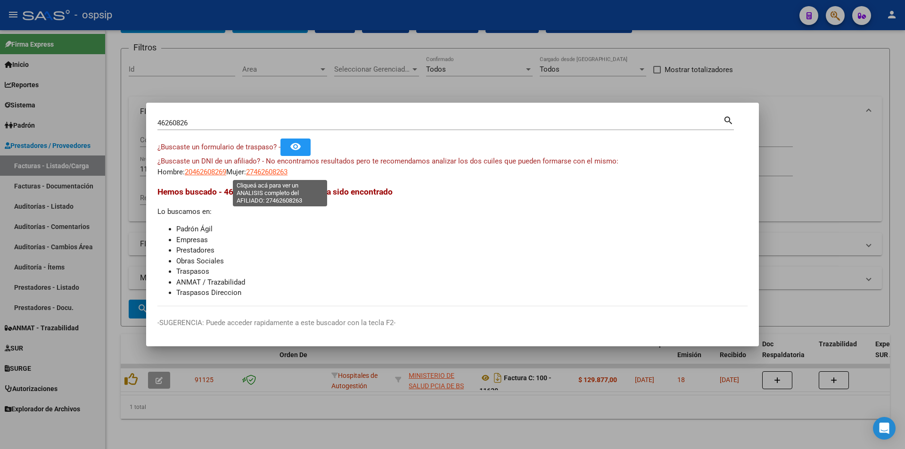
click at [288, 168] on span "27462608263" at bounding box center [266, 172] width 41 height 8
type textarea "27462608263"
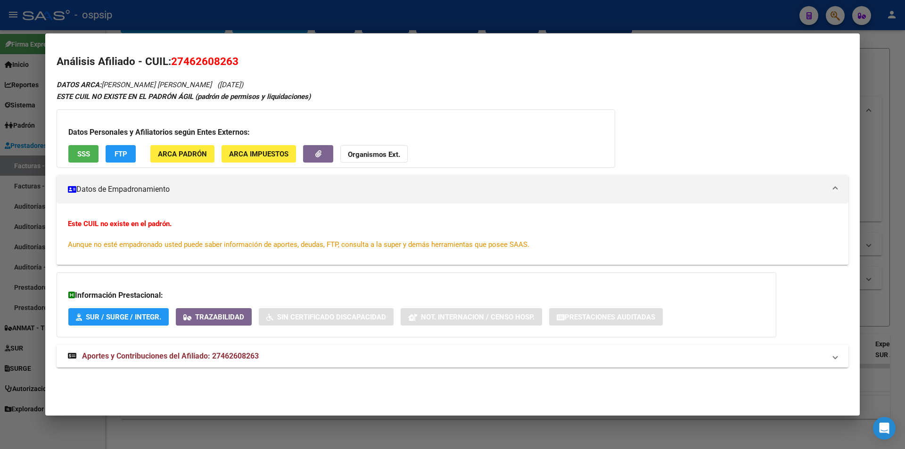
click at [224, 363] on mat-expansion-panel-header "Aportes y Contribuciones del Afiliado: 27462608263" at bounding box center [453, 356] width 792 height 23
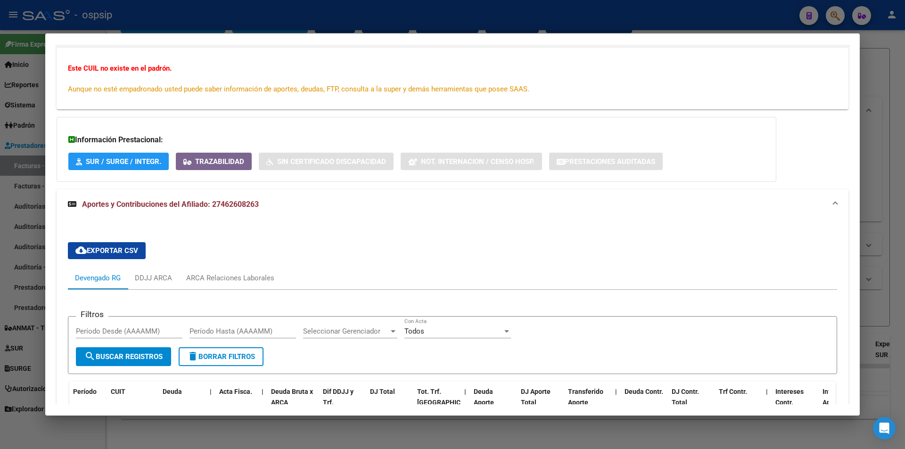
scroll to position [0, 0]
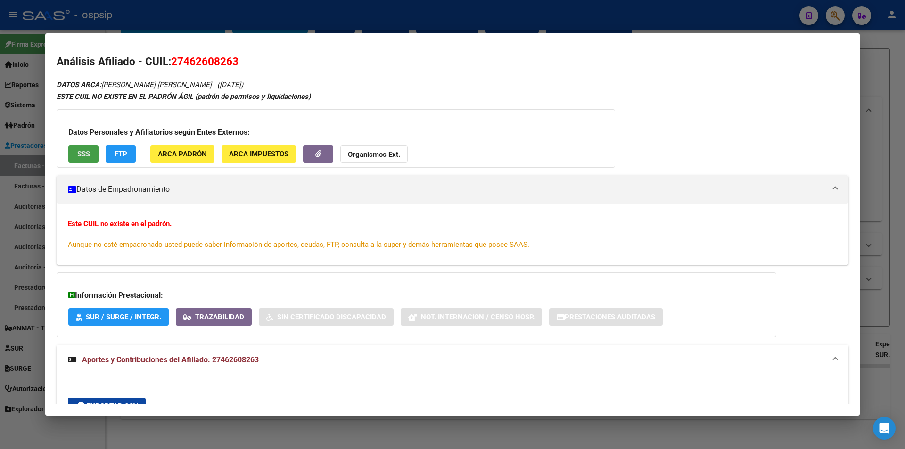
click at [91, 151] on button "SSS" at bounding box center [83, 153] width 30 height 17
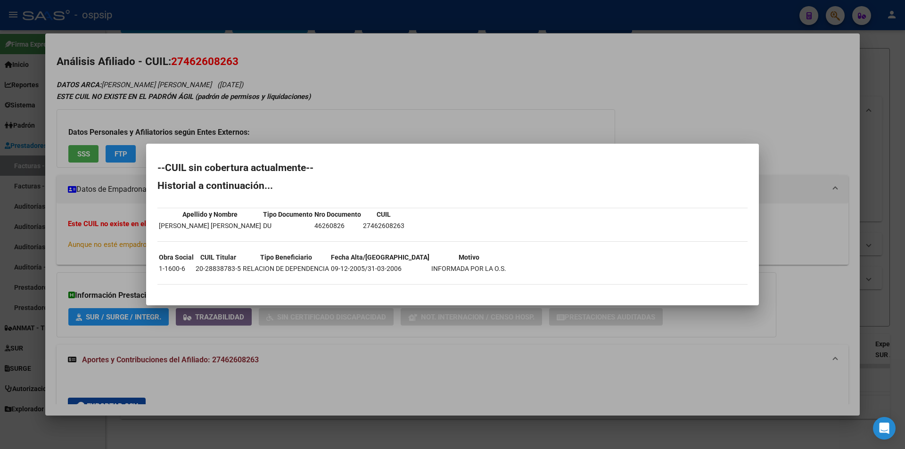
click at [454, 130] on div at bounding box center [452, 224] width 905 height 449
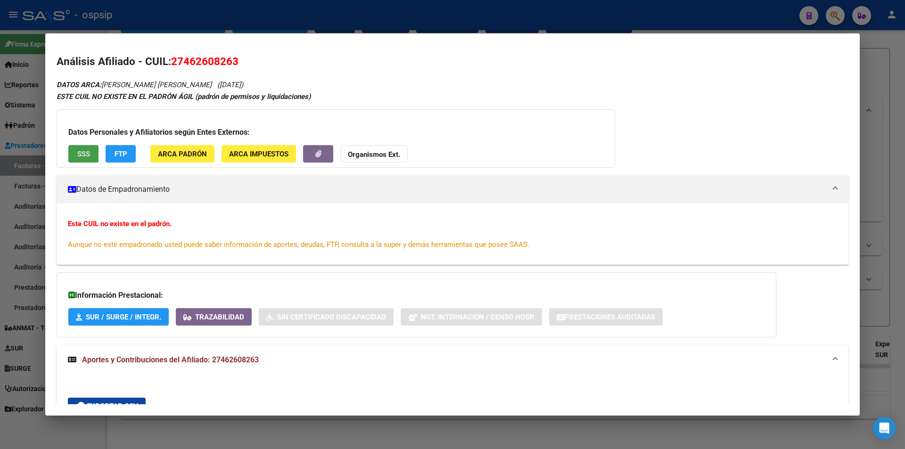
click at [80, 153] on span "SSS" at bounding box center [83, 154] width 13 height 8
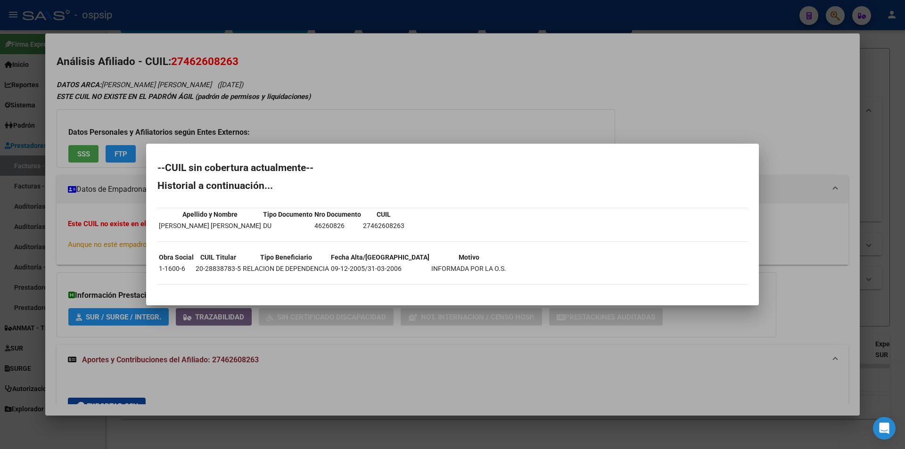
click at [336, 98] on div at bounding box center [452, 224] width 905 height 449
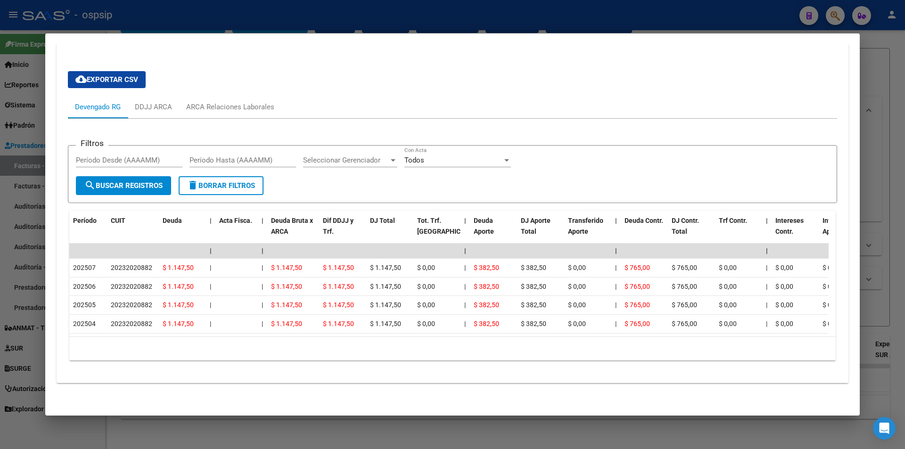
scroll to position [336, 0]
click at [238, 102] on div "ARCA Relaciones Laborales" at bounding box center [230, 107] width 88 height 10
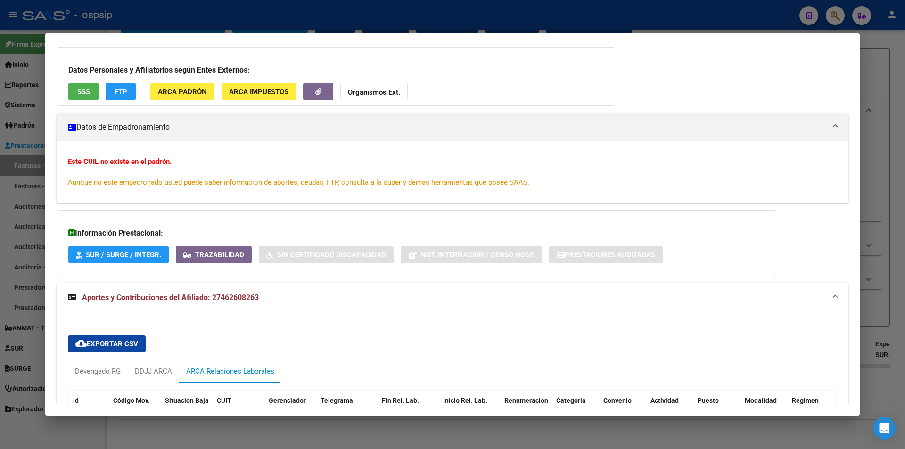
scroll to position [0, 0]
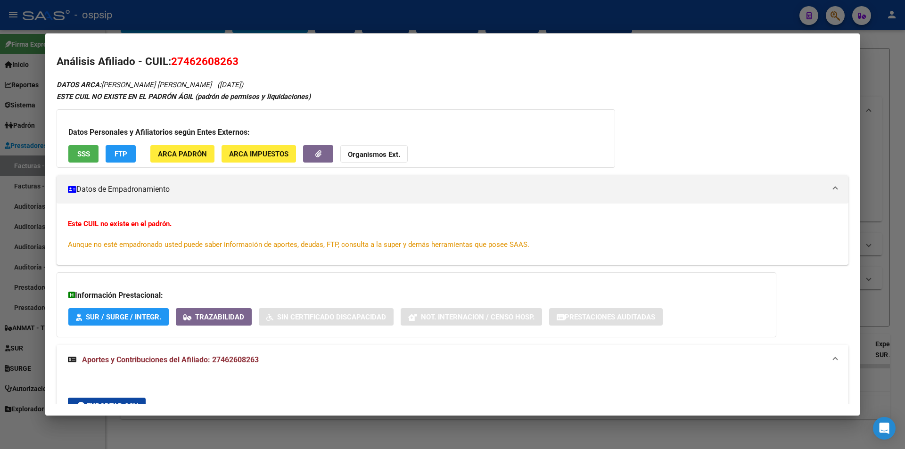
click at [375, 156] on strong "Organismos Ext." at bounding box center [374, 154] width 52 height 8
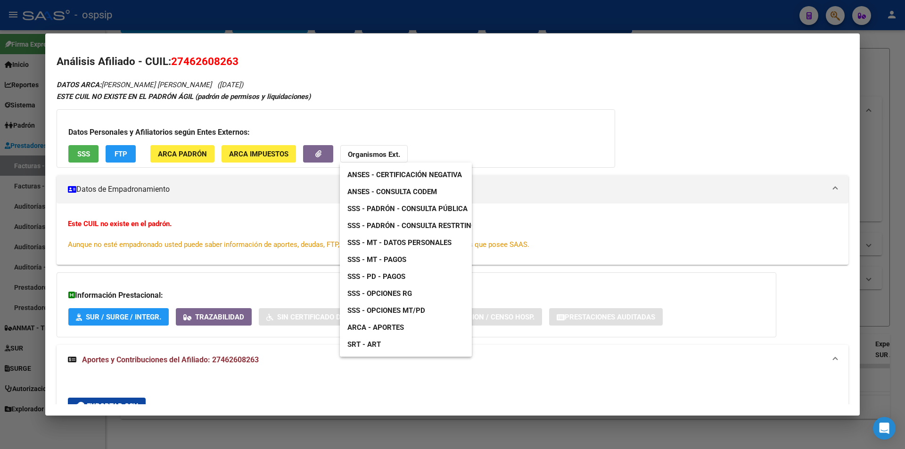
click at [419, 168] on link "ANSES - Certificación Negativa" at bounding box center [405, 174] width 130 height 17
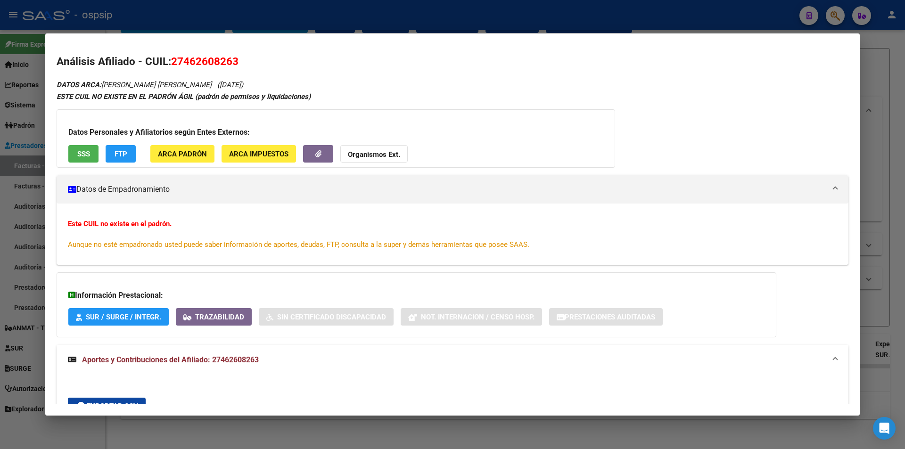
click at [177, 33] on div at bounding box center [452, 224] width 905 height 449
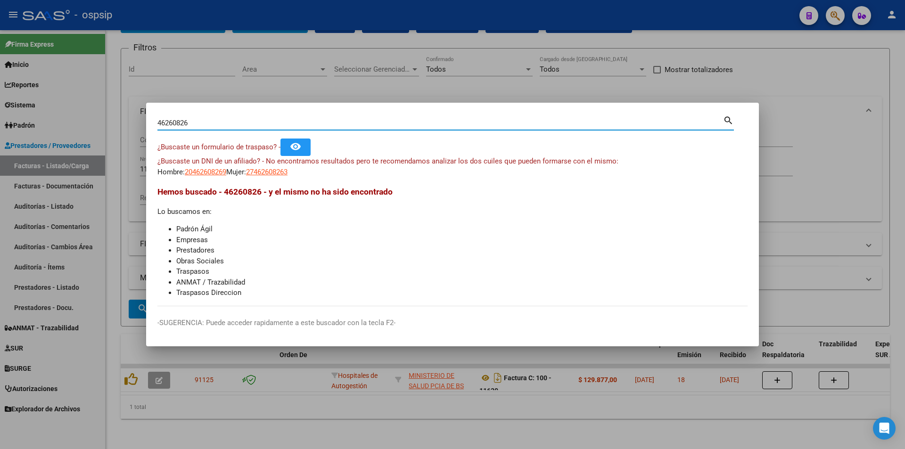
drag, startPoint x: 200, startPoint y: 120, endPoint x: 99, endPoint y: 120, distance: 101.4
click at [99, 120] on div "46260826 Buscar (apellido, dni, cuil, nro traspaso, cuit, obra social) search ¿…" at bounding box center [452, 224] width 905 height 449
paste input "39396364"
type input "39396364"
click at [217, 173] on span "20393963647" at bounding box center [205, 172] width 41 height 8
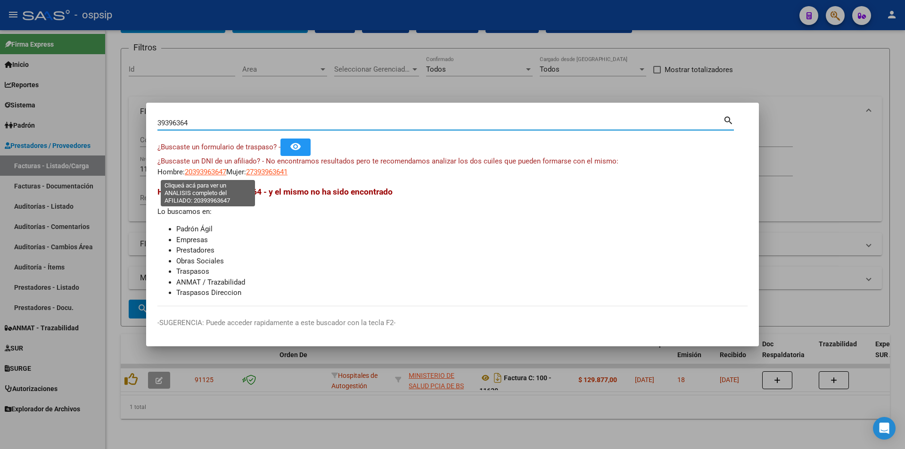
type textarea "20393963647"
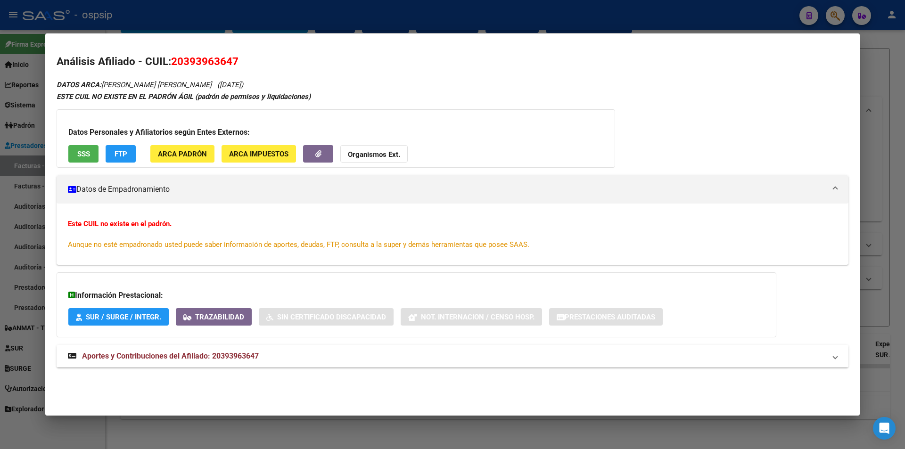
click at [210, 363] on mat-expansion-panel-header "Aportes y Contribuciones del Afiliado: 20393963647" at bounding box center [453, 356] width 792 height 23
click at [85, 150] on span "SSS" at bounding box center [83, 154] width 13 height 8
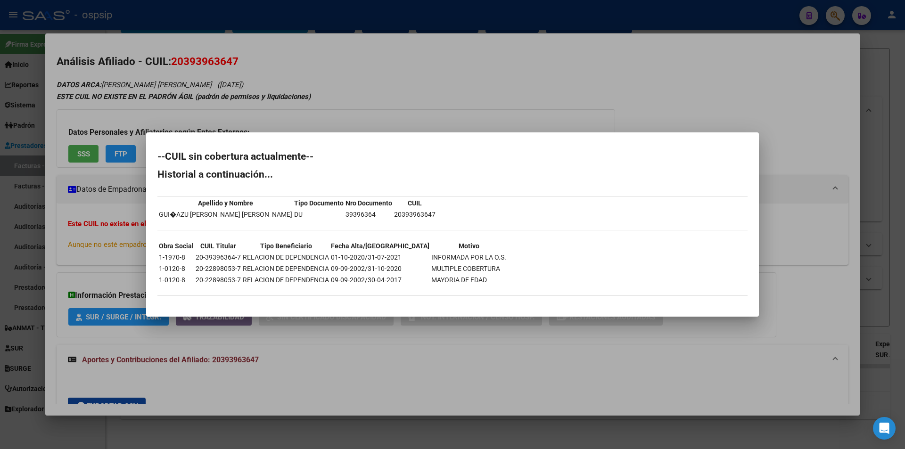
click at [281, 91] on div at bounding box center [452, 224] width 905 height 449
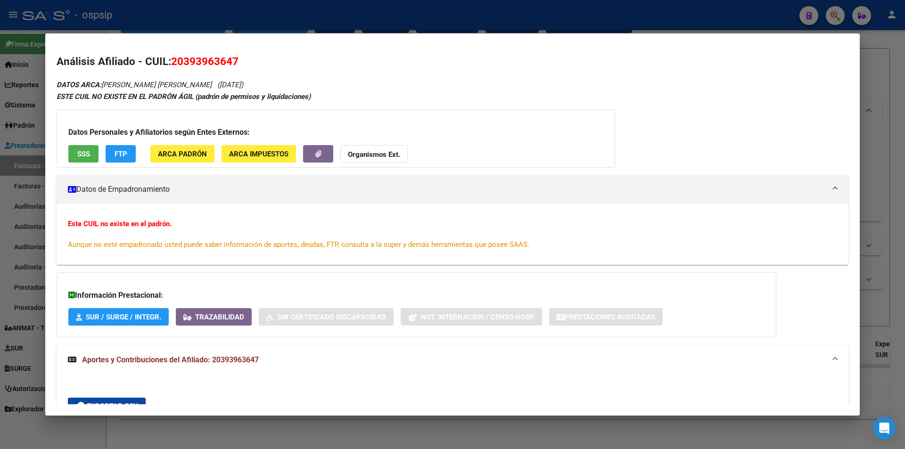
click at [270, 24] on div at bounding box center [452, 224] width 905 height 449
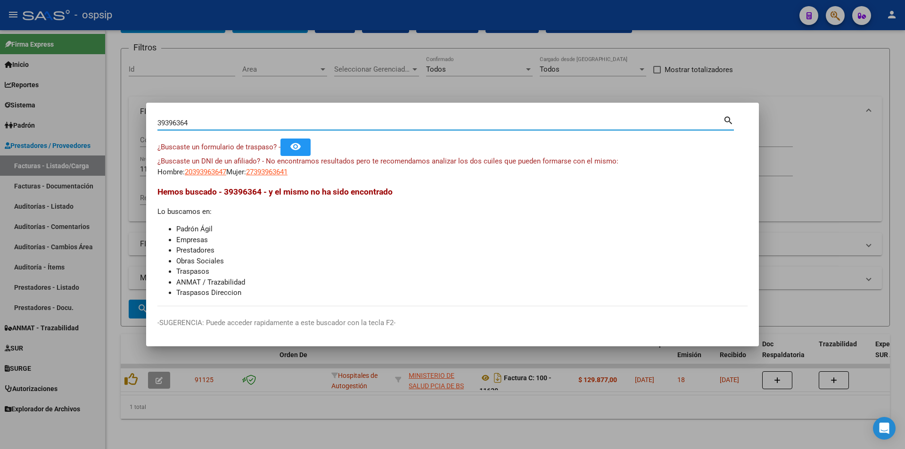
drag, startPoint x: 227, startPoint y: 125, endPoint x: 56, endPoint y: 140, distance: 171.7
click at [56, 140] on div "39396364 Buscar (apellido, dni, cuil, nro traspaso, cuit, obra social) search ¿…" at bounding box center [452, 224] width 905 height 449
paste input "19043746"
type input "19043746"
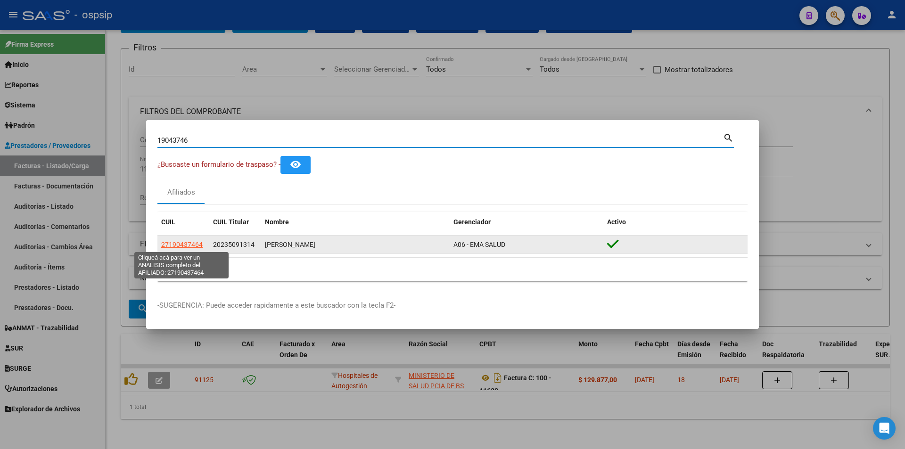
click at [196, 243] on span "27190437464" at bounding box center [181, 245] width 41 height 8
type textarea "27190437464"
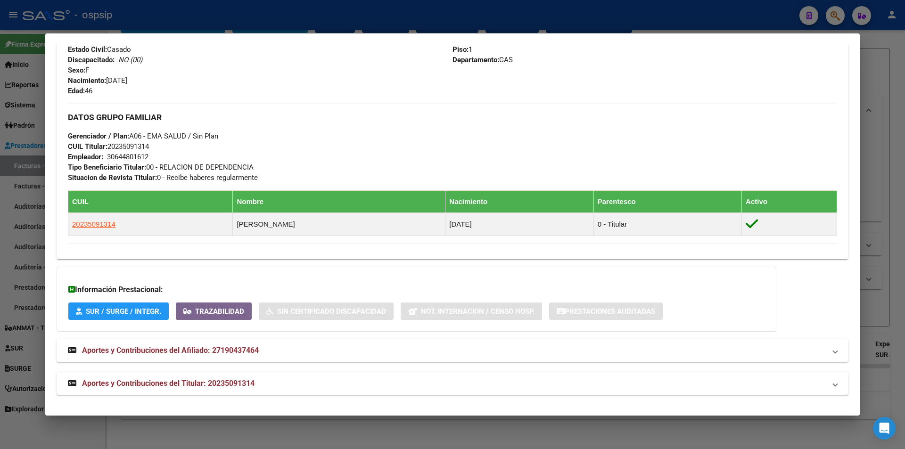
scroll to position [404, 0]
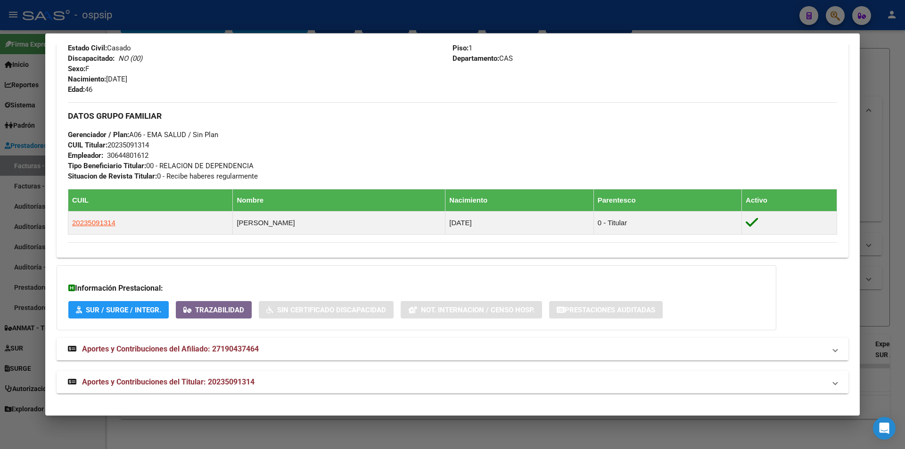
click at [238, 379] on span "Aportes y Contribuciones del Titular: 20235091314" at bounding box center [168, 382] width 173 height 9
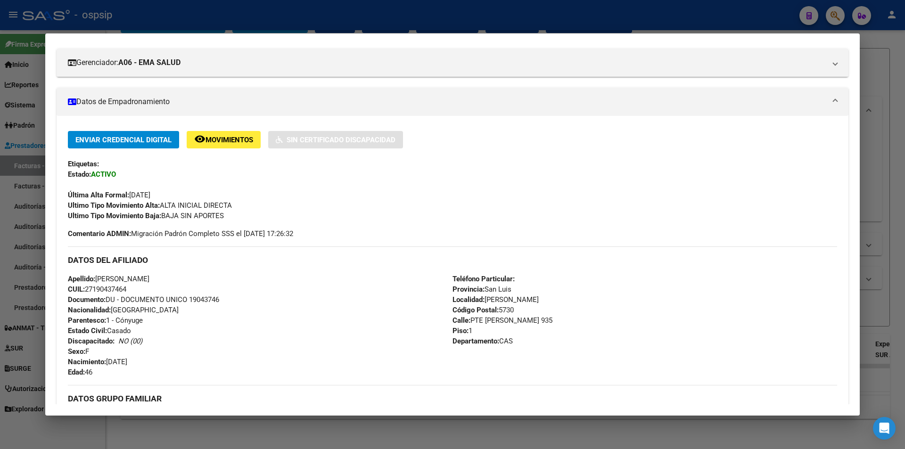
scroll to position [0, 0]
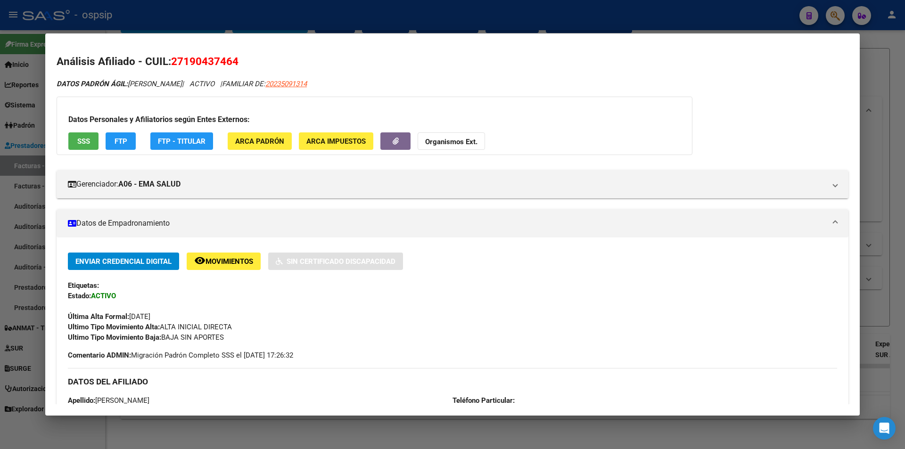
click at [84, 136] on button "SSS" at bounding box center [83, 140] width 30 height 17
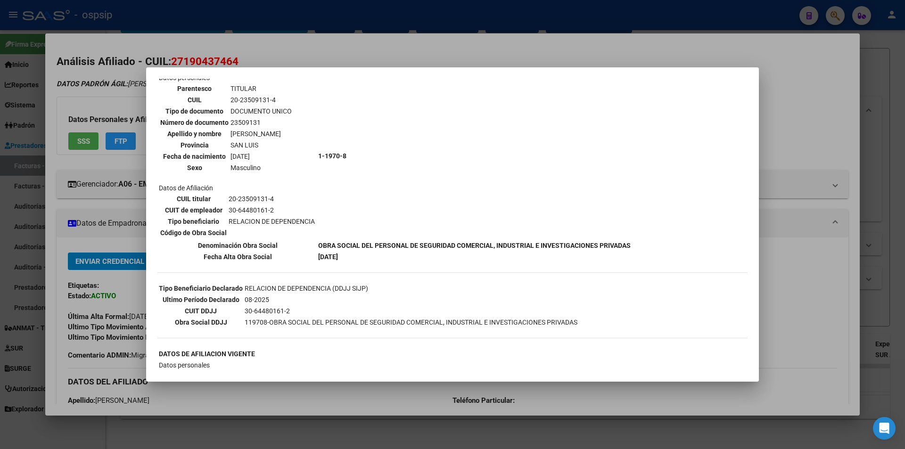
scroll to position [18, 0]
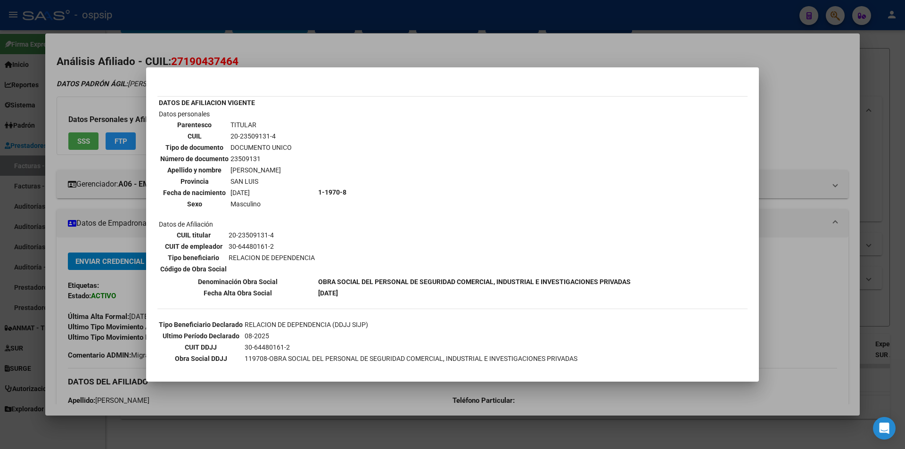
click at [252, 8] on div at bounding box center [452, 224] width 905 height 449
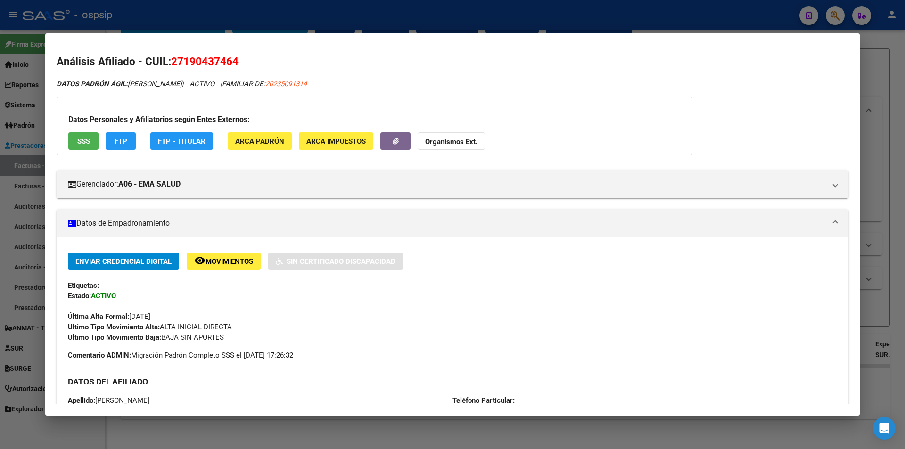
click at [328, 8] on div at bounding box center [452, 224] width 905 height 449
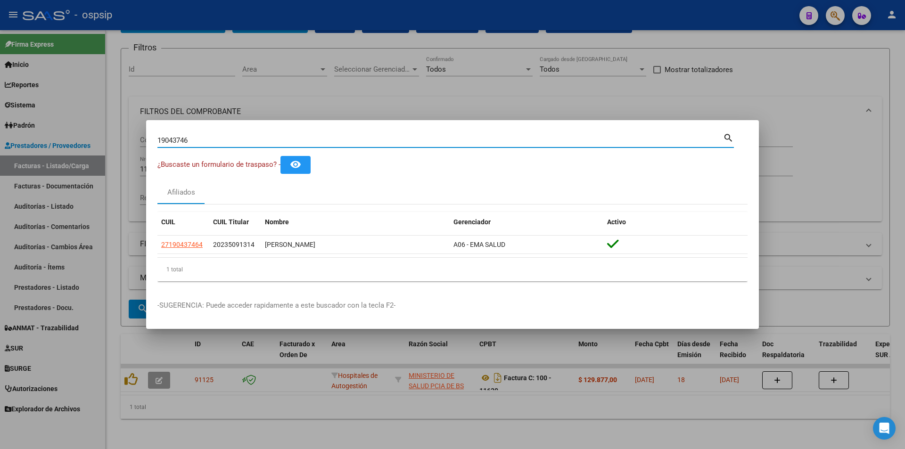
drag, startPoint x: 230, startPoint y: 141, endPoint x: 46, endPoint y: 146, distance: 183.4
click at [46, 146] on div "19043746 Buscar (apellido, dni, cuil, nro traspaso, cuit, obra social) search ¿…" at bounding box center [452, 224] width 905 height 449
paste input "94220357"
type input "94220357"
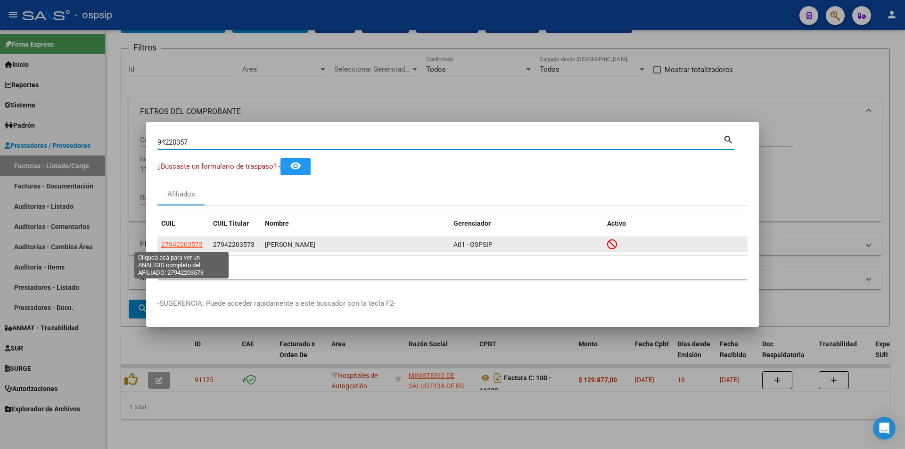
click at [189, 241] on span "27942203573" at bounding box center [181, 245] width 41 height 8
type textarea "27942203573"
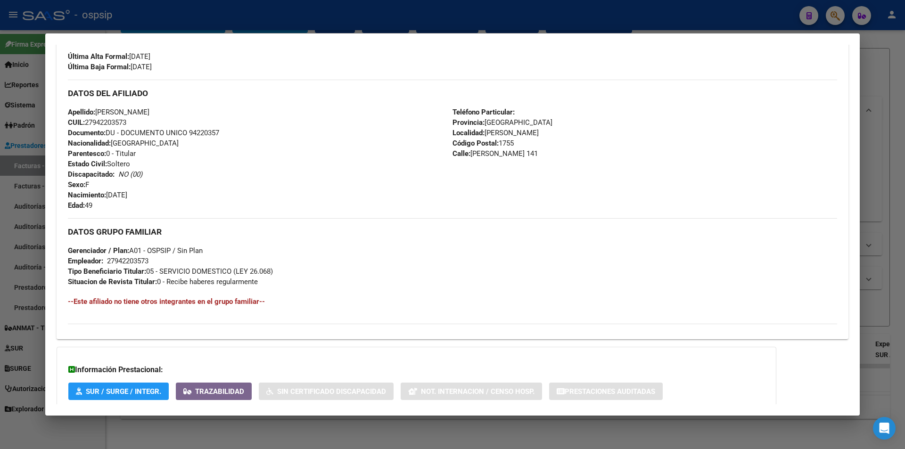
scroll to position [319, 0]
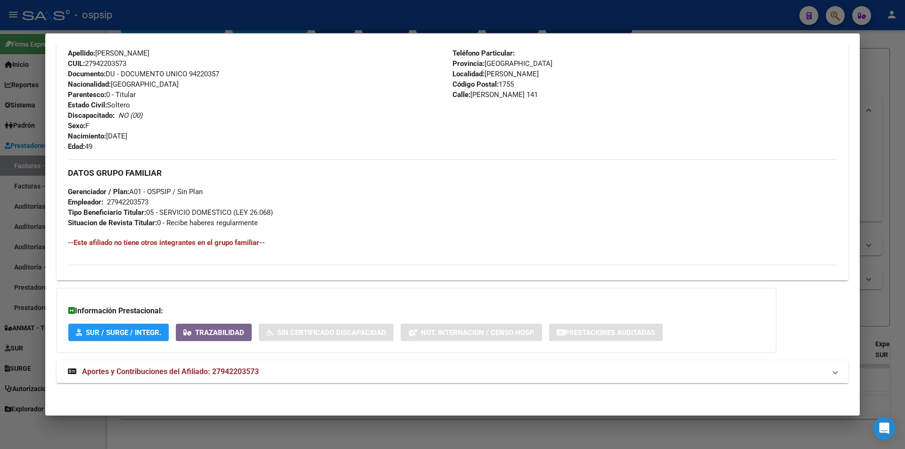
click at [255, 372] on span "Aportes y Contribuciones del Afiliado: 27942203573" at bounding box center [170, 371] width 177 height 9
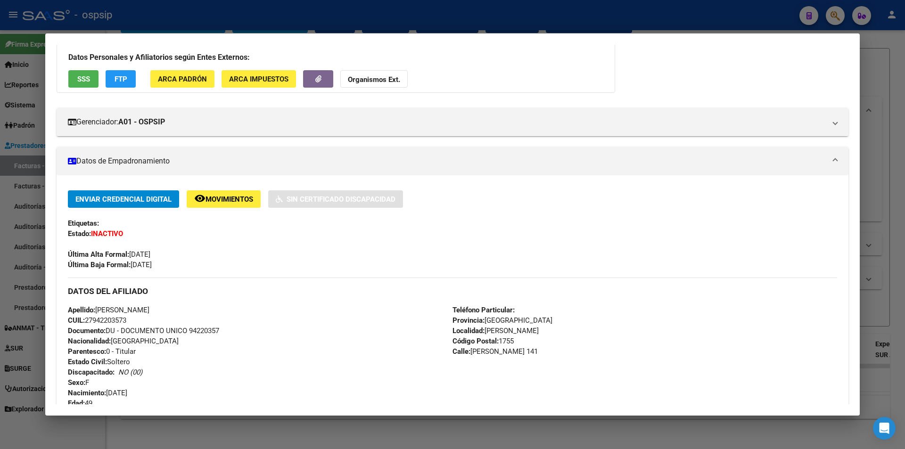
scroll to position [0, 0]
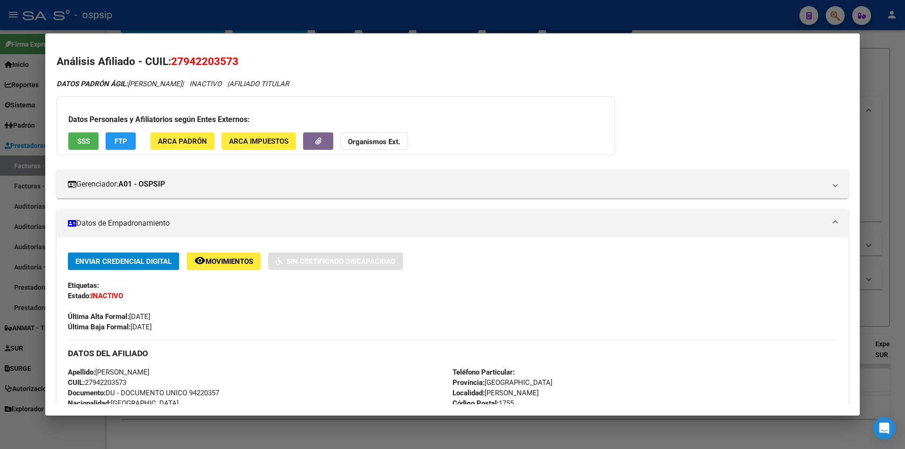
click at [85, 142] on span "SSS" at bounding box center [83, 141] width 13 height 8
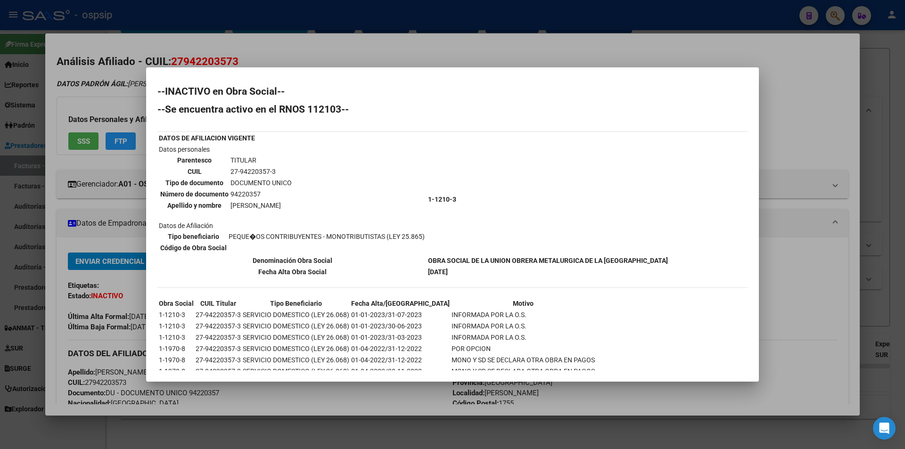
scroll to position [38, 0]
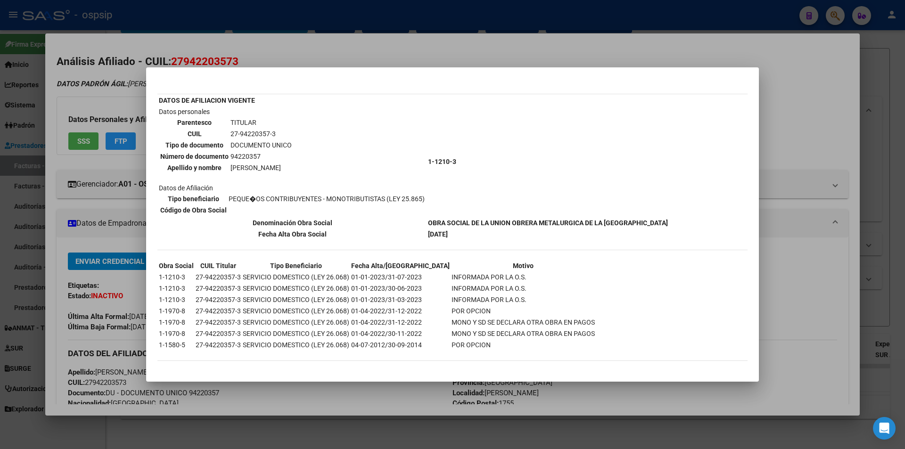
click at [265, 62] on div at bounding box center [452, 224] width 905 height 449
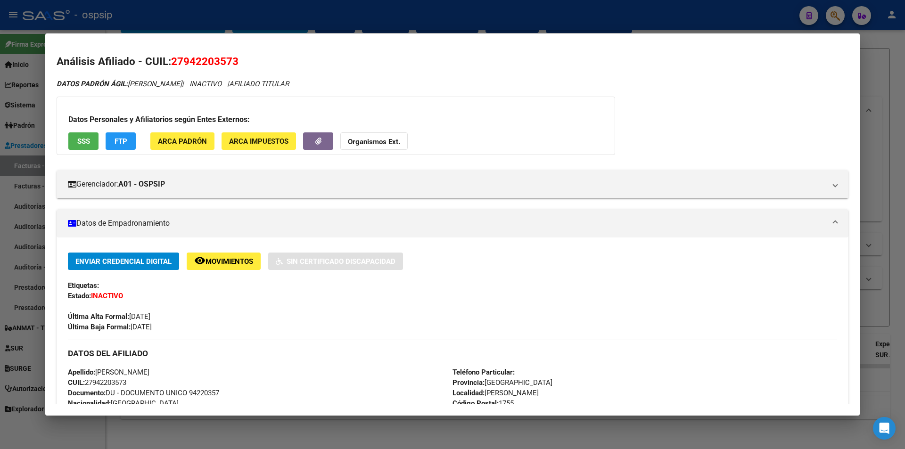
click at [235, 8] on div at bounding box center [452, 224] width 905 height 449
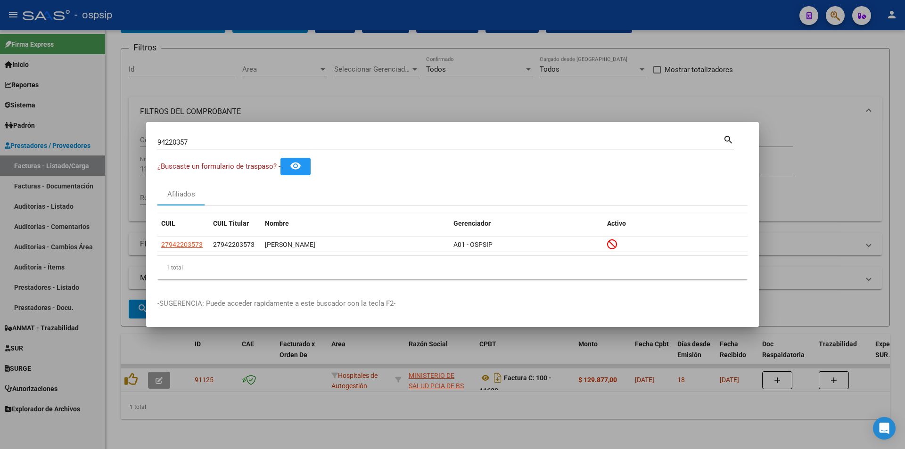
drag, startPoint x: 205, startPoint y: 142, endPoint x: 109, endPoint y: 151, distance: 96.6
click at [109, 151] on div "94220357 Buscar (apellido, dni, cuil, nro traspaso, cuit, obra social) search ¿…" at bounding box center [452, 224] width 905 height 449
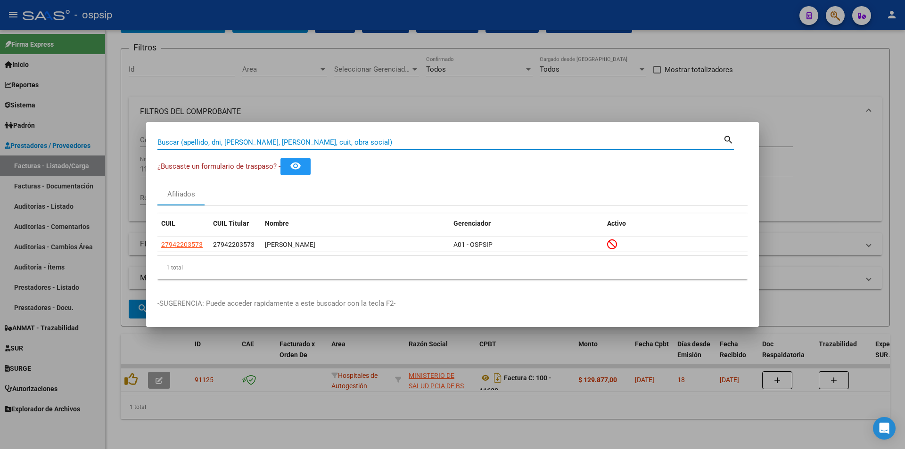
paste input "58937967"
type input "58937967"
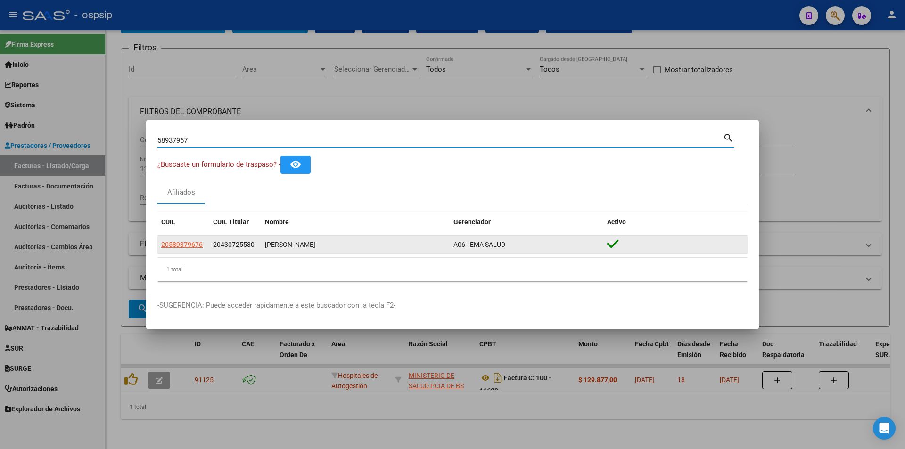
click at [181, 249] on app-link-go-to "20589379676" at bounding box center [181, 244] width 41 height 11
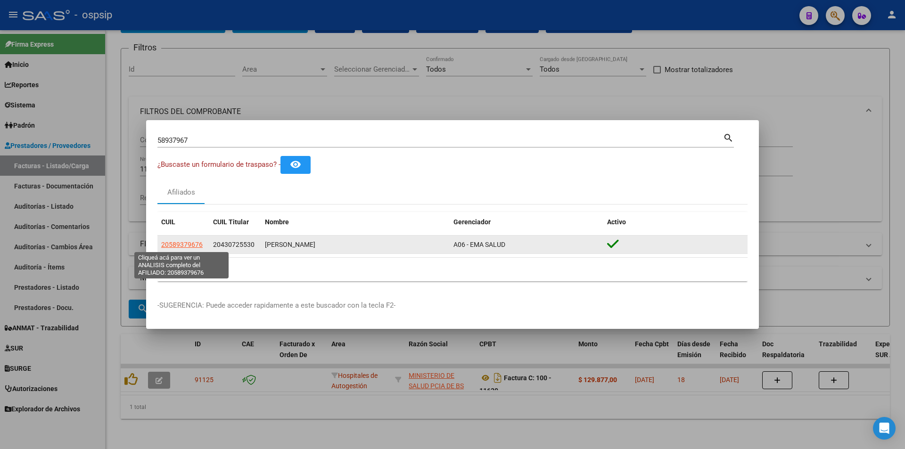
click at [178, 244] on span "20589379676" at bounding box center [181, 245] width 41 height 8
type textarea "20589379676"
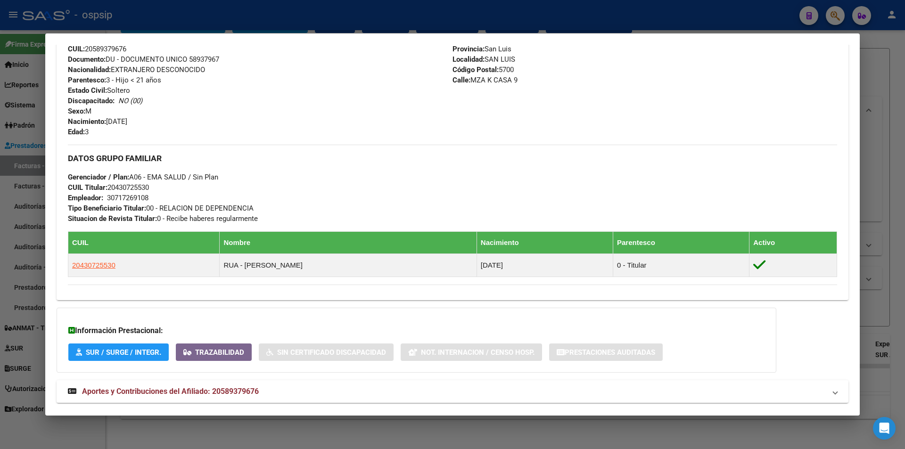
scroll to position [376, 0]
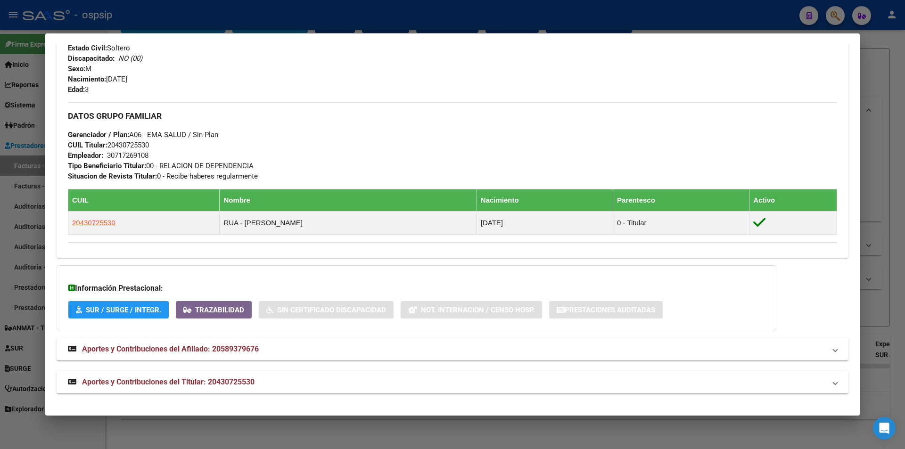
click at [240, 378] on span "Aportes y Contribuciones del Titular: 20430725530" at bounding box center [168, 382] width 173 height 9
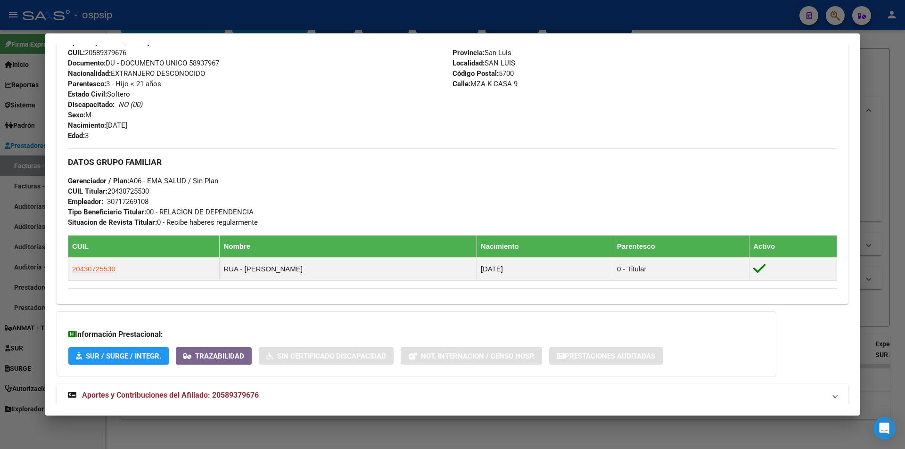
scroll to position [94, 0]
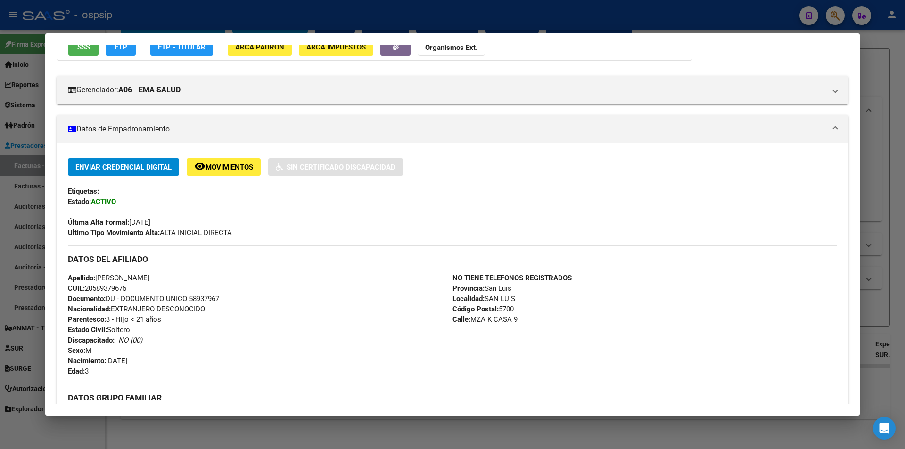
click at [207, 27] on div at bounding box center [452, 224] width 905 height 449
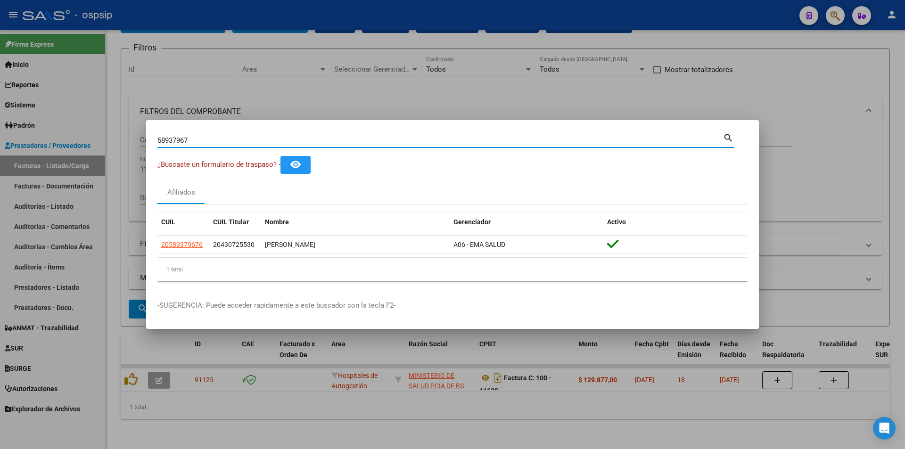
drag, startPoint x: 219, startPoint y: 137, endPoint x: 89, endPoint y: 142, distance: 130.2
click at [89, 142] on div "58937967 Buscar (apellido, dni, cuil, nro traspaso, cuit, obra social) search ¿…" at bounding box center [452, 224] width 905 height 449
paste input "56088496"
type input "56088496"
drag, startPoint x: 208, startPoint y: 141, endPoint x: 88, endPoint y: 142, distance: 119.7
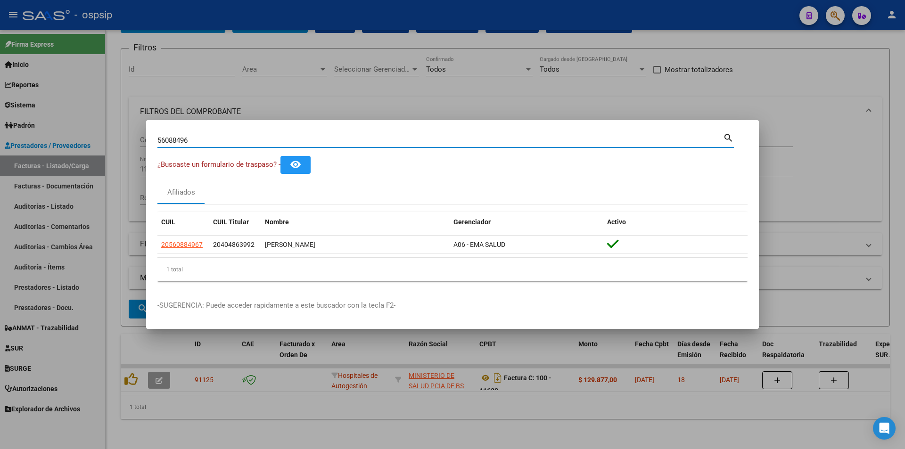
click at [89, 142] on div "56088496 Buscar (apellido, dni, cuil, nro traspaso, cuit, obra social) search ¿…" at bounding box center [452, 224] width 905 height 449
paste input "16839769"
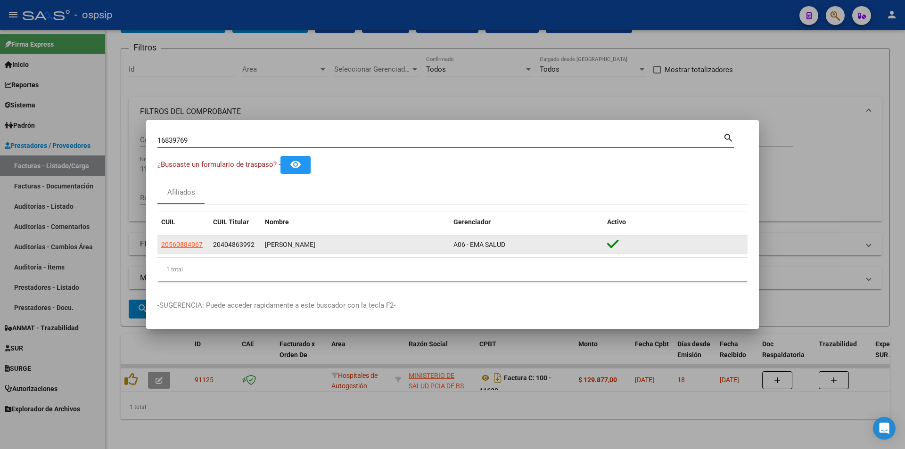
type input "16839769"
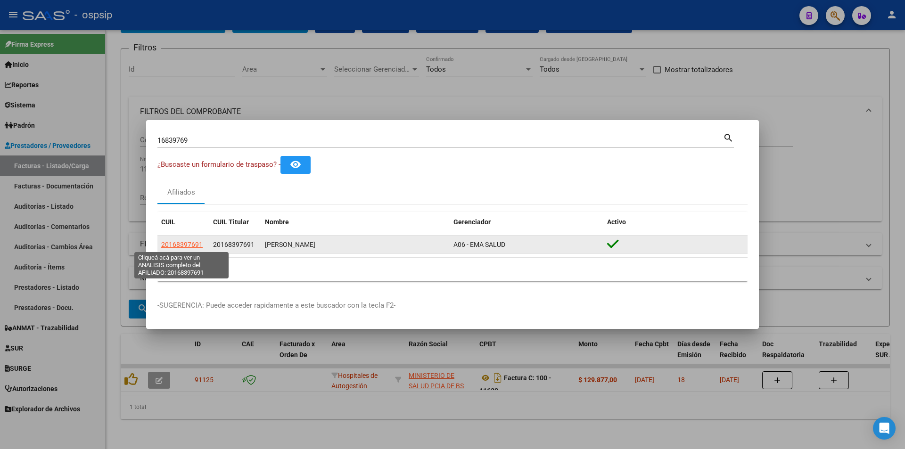
click at [189, 246] on span "20168397691" at bounding box center [181, 245] width 41 height 8
copy span "7"
type textarea "20168397691"
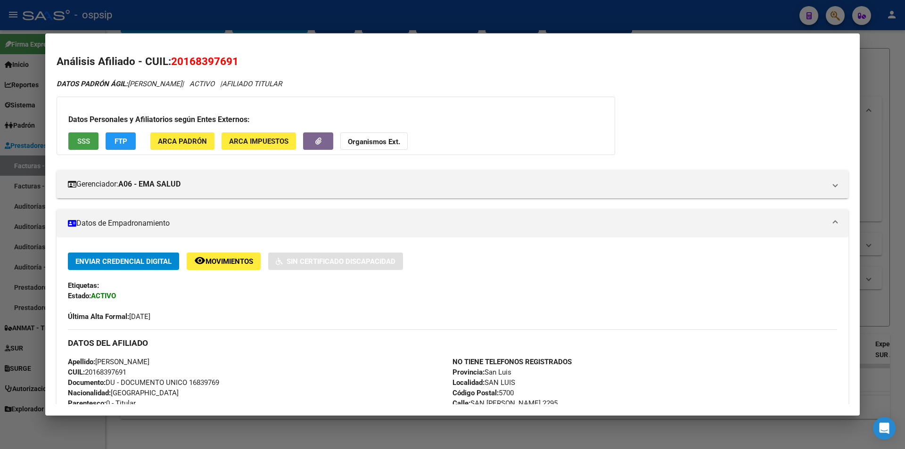
click at [88, 145] on span "SSS" at bounding box center [83, 141] width 13 height 8
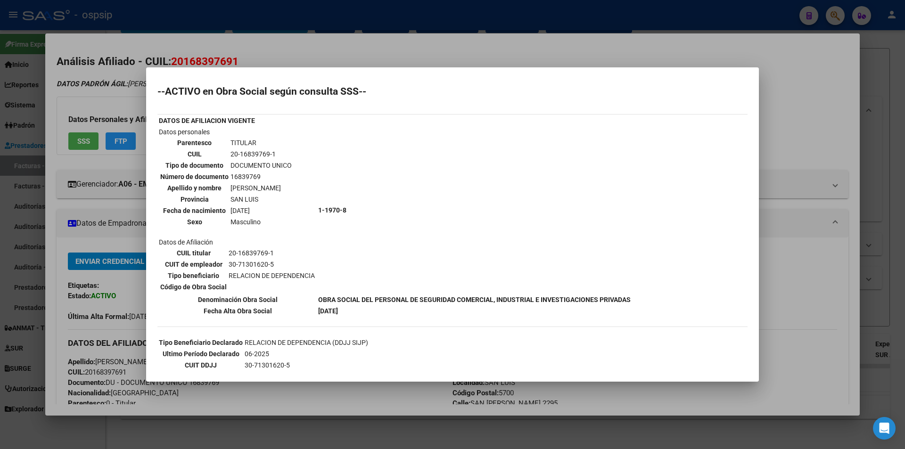
click at [237, 63] on div at bounding box center [452, 224] width 905 height 449
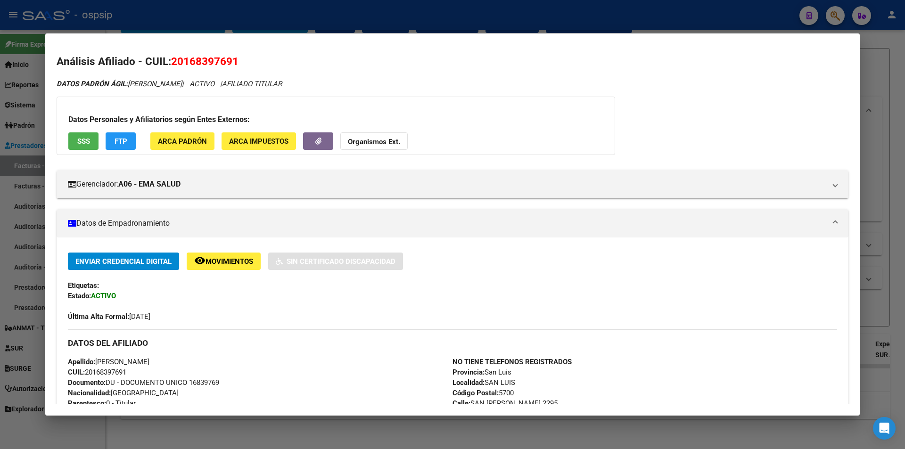
click at [224, 25] on div at bounding box center [452, 224] width 905 height 449
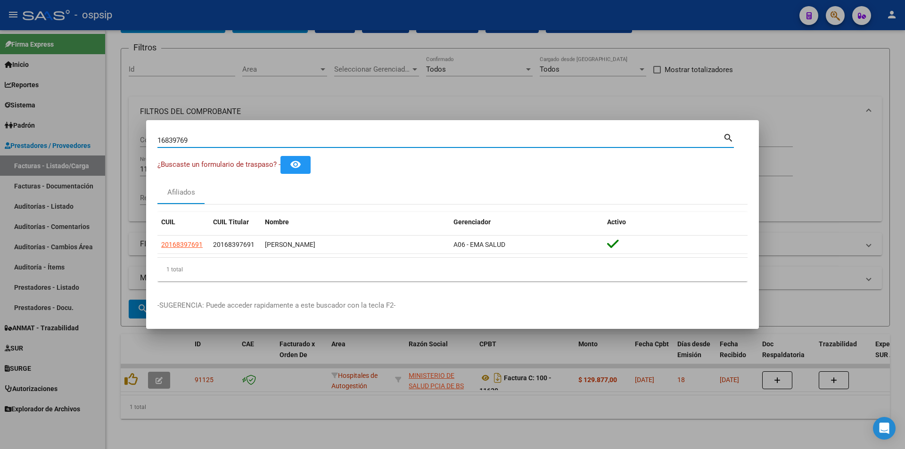
drag, startPoint x: 232, startPoint y: 141, endPoint x: 183, endPoint y: 144, distance: 48.6
click at [183, 144] on input "16839769" at bounding box center [440, 140] width 566 height 8
type input "1"
paste input "23394137"
type input "23394137"
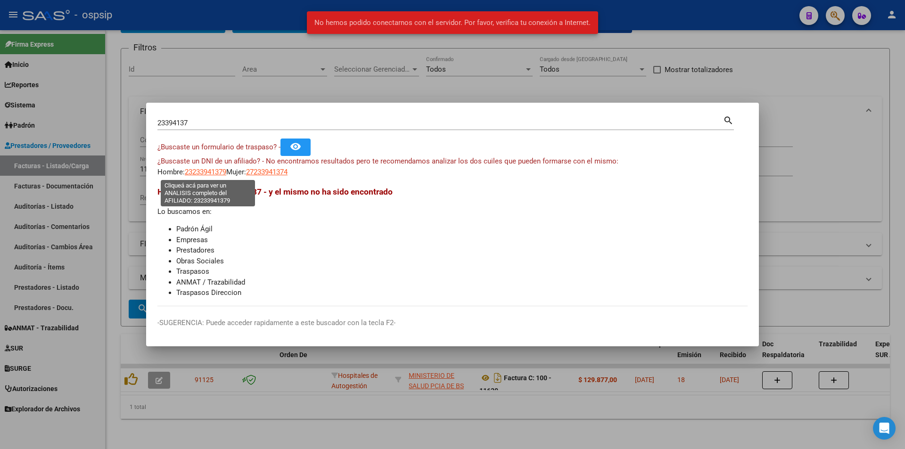
click at [215, 174] on span "23233941379" at bounding box center [205, 172] width 41 height 8
type textarea "23233941379"
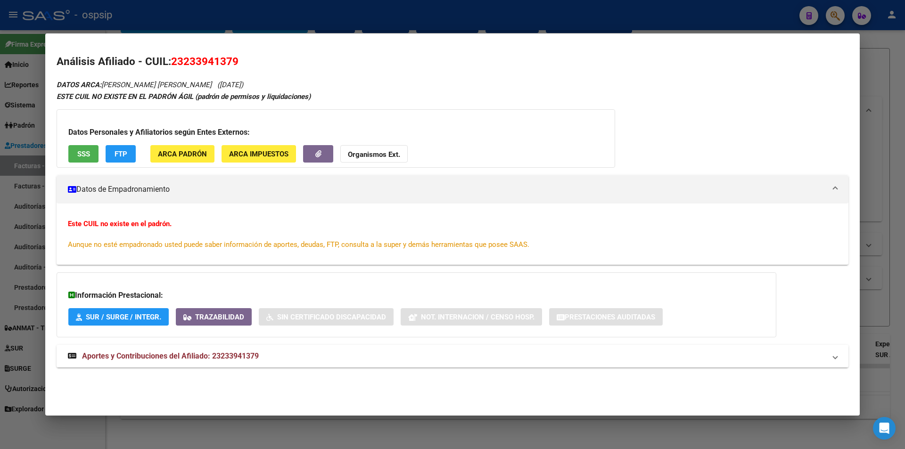
click at [243, 360] on span "Aportes y Contribuciones del Afiliado: 23233941379" at bounding box center [170, 356] width 177 height 9
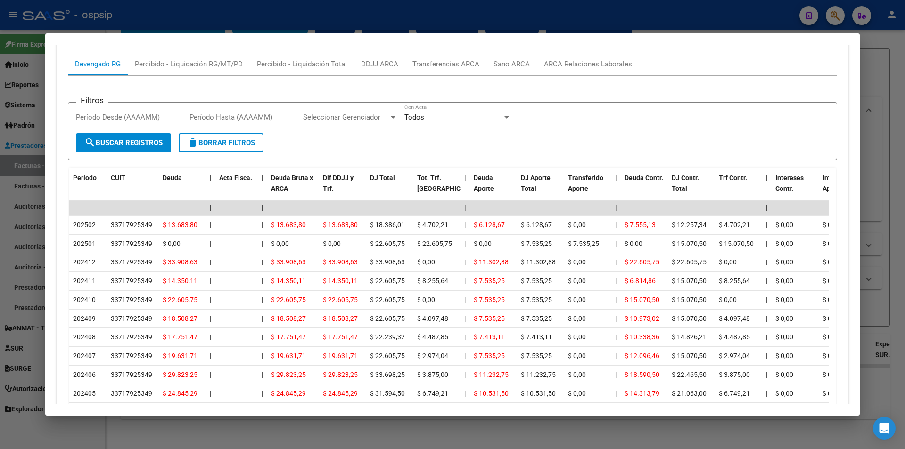
scroll to position [0, 0]
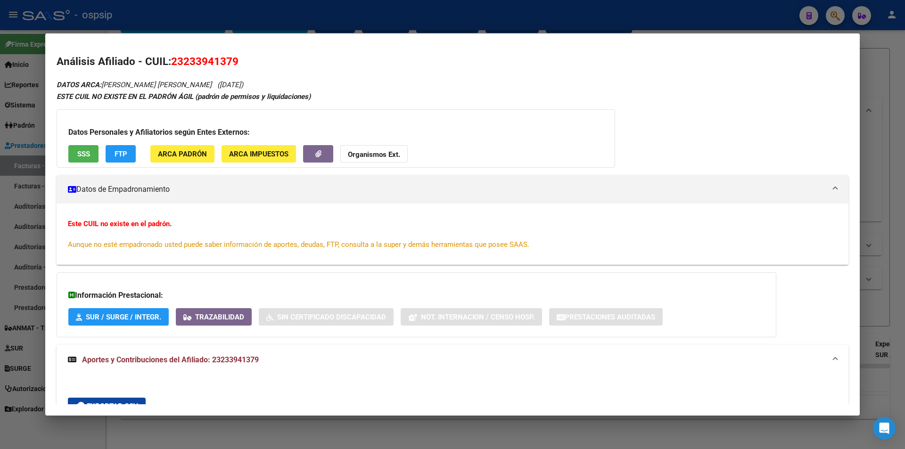
click at [245, 33] on div at bounding box center [452, 224] width 905 height 449
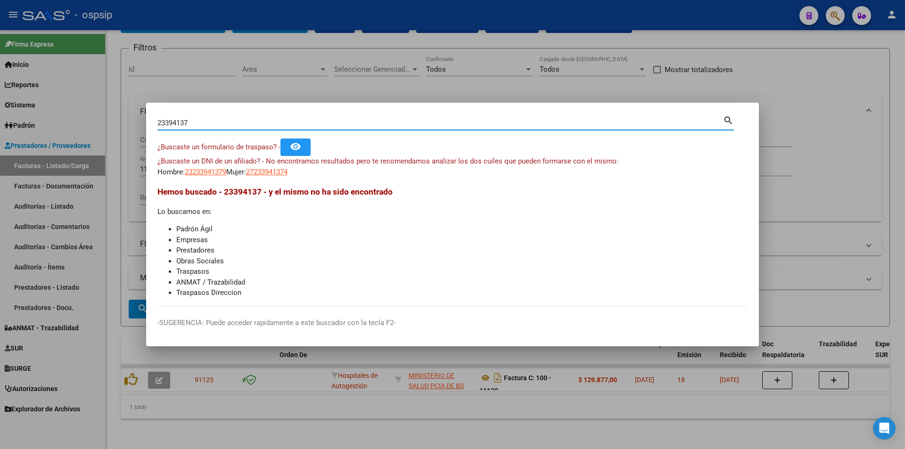
drag, startPoint x: 211, startPoint y: 126, endPoint x: 71, endPoint y: 125, distance: 140.0
click at [71, 125] on div "23394137 Buscar (apellido, dni, cuil, nro traspaso, cuit, obra social) search ¿…" at bounding box center [452, 224] width 905 height 449
type input "26940093"
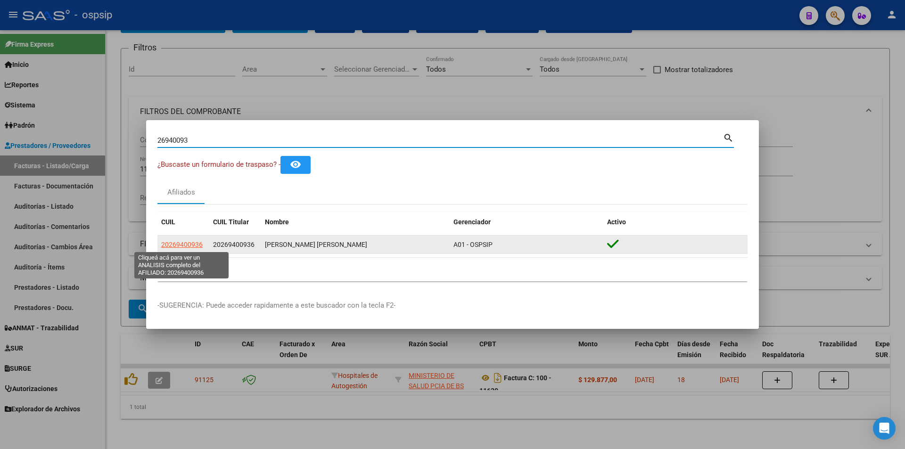
click at [199, 247] on span "20269400936" at bounding box center [181, 245] width 41 height 8
type textarea "20269400936"
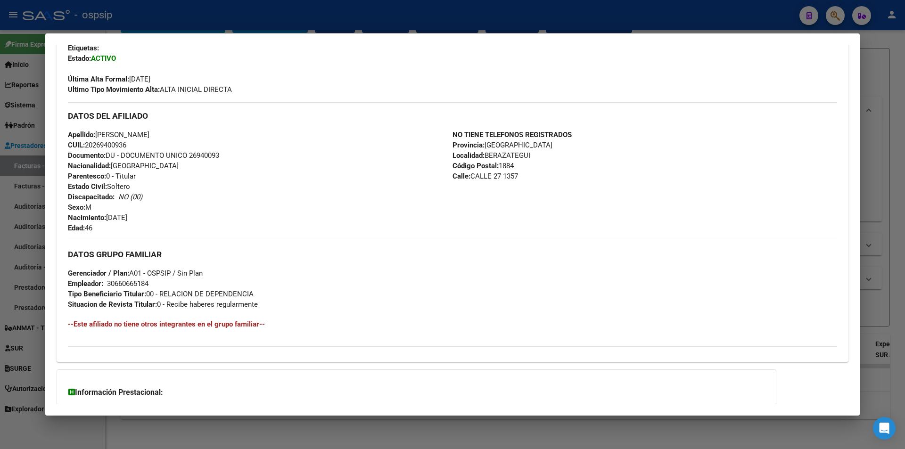
scroll to position [319, 0]
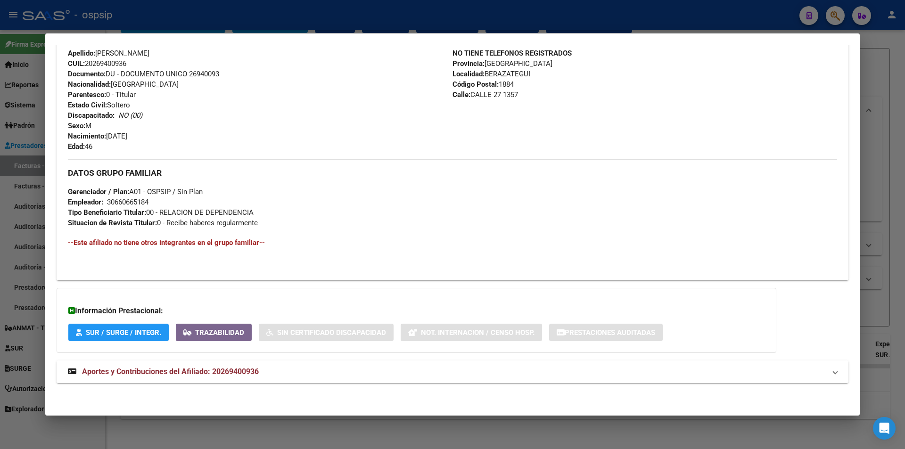
click at [243, 368] on span "Aportes y Contribuciones del Afiliado: 20269400936" at bounding box center [170, 371] width 177 height 9
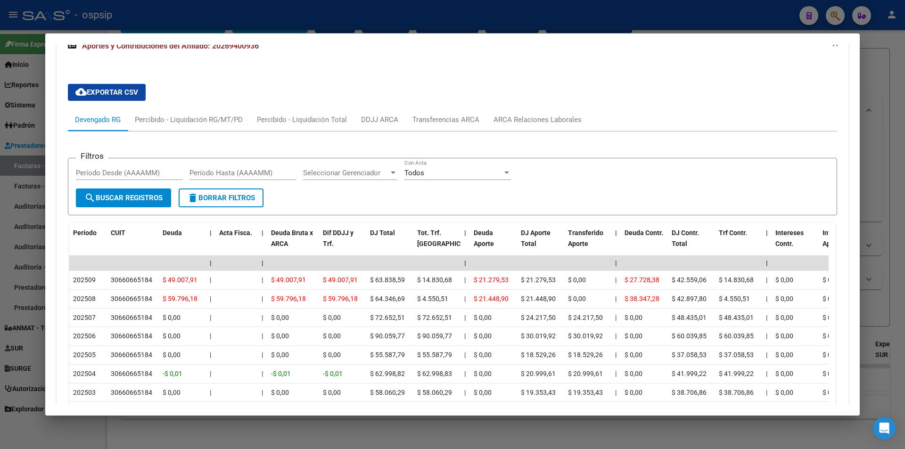
scroll to position [697, 0]
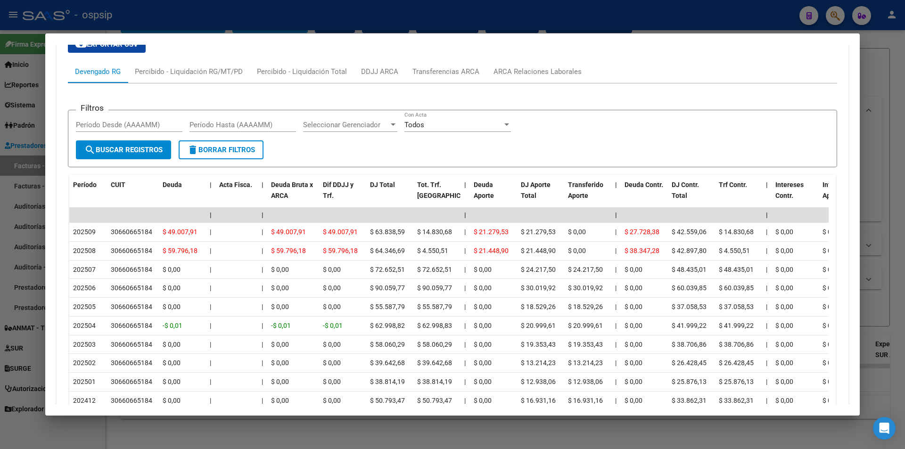
click at [227, 26] on div at bounding box center [452, 224] width 905 height 449
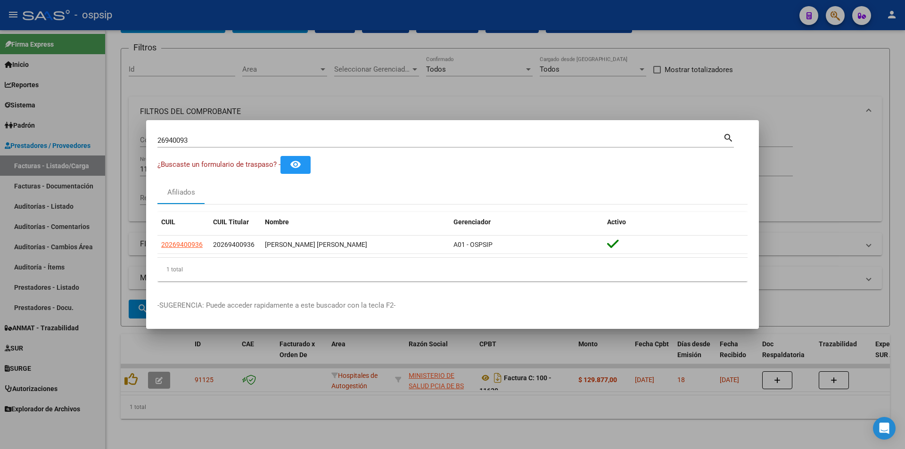
click at [227, 26] on div at bounding box center [452, 224] width 905 height 449
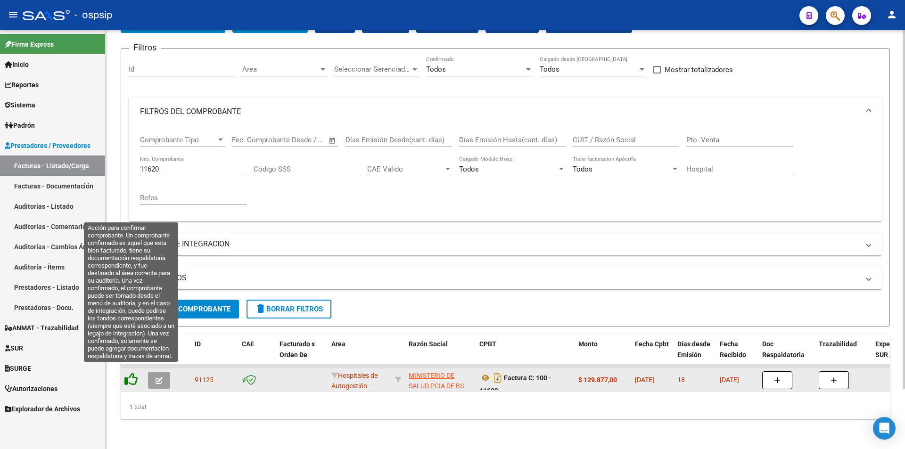
click at [129, 377] on icon at bounding box center [130, 379] width 13 height 13
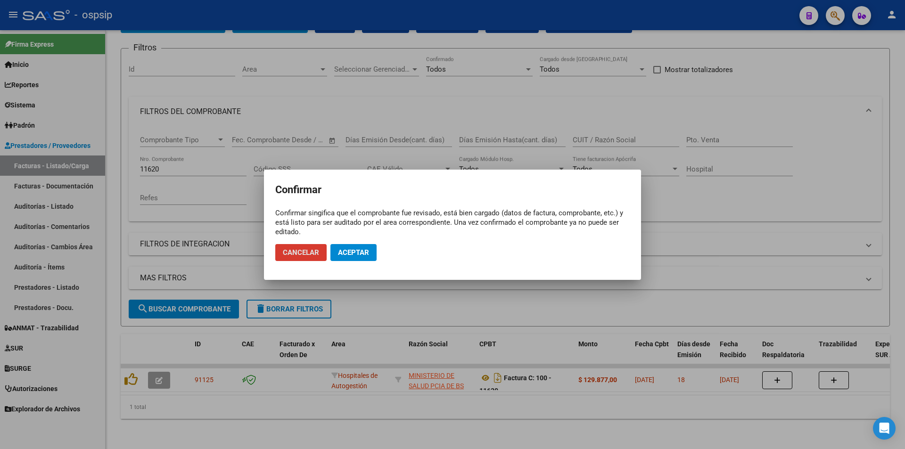
click at [365, 255] on span "Aceptar" at bounding box center [353, 252] width 31 height 8
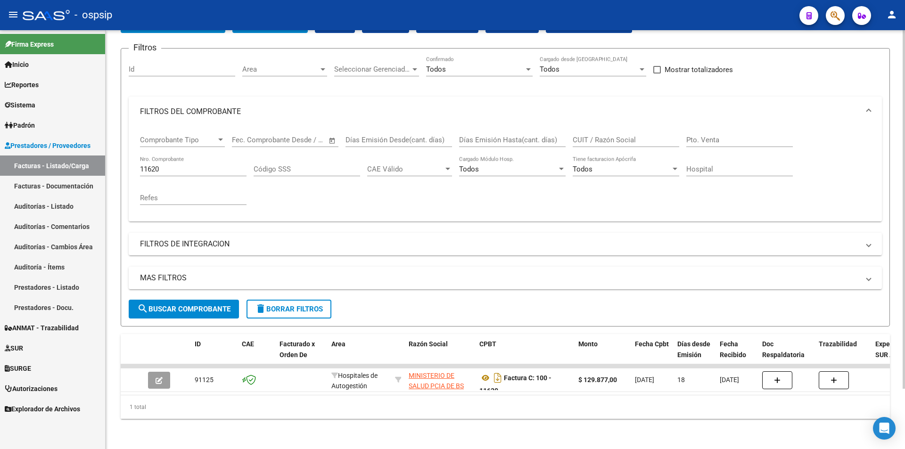
click at [186, 165] on input "11620" at bounding box center [193, 169] width 107 height 8
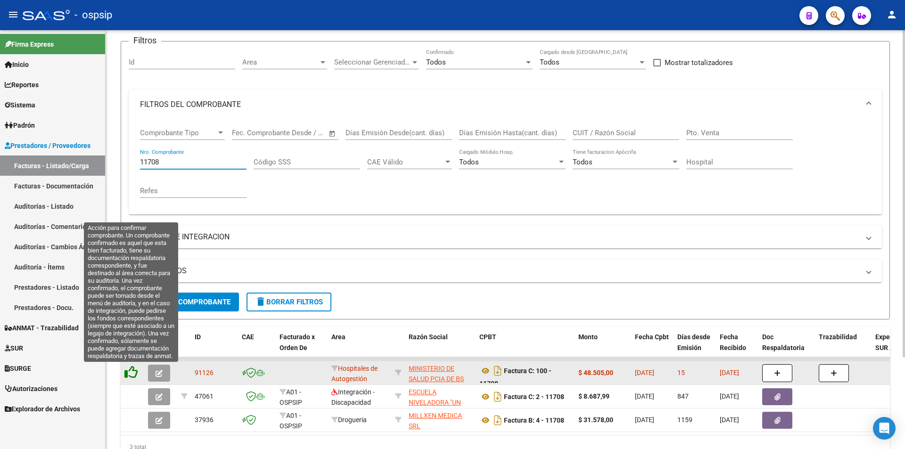
click at [133, 370] on icon at bounding box center [130, 372] width 13 height 13
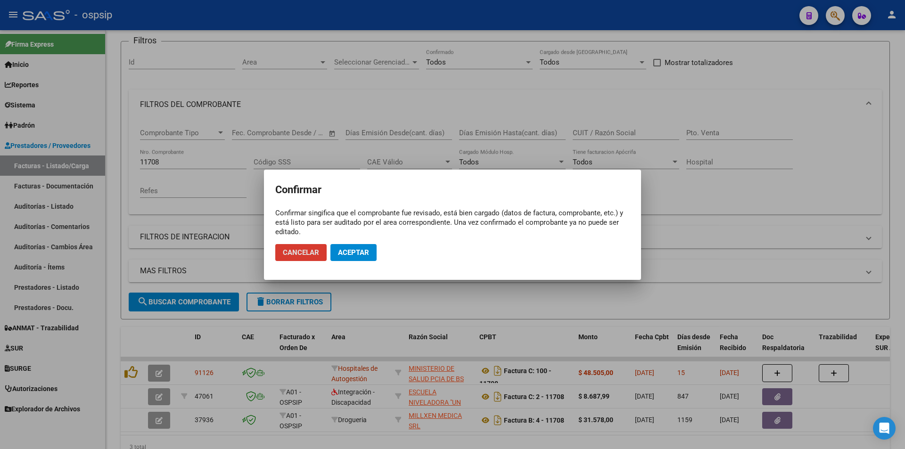
click at [291, 256] on span "Cancelar" at bounding box center [301, 252] width 36 height 8
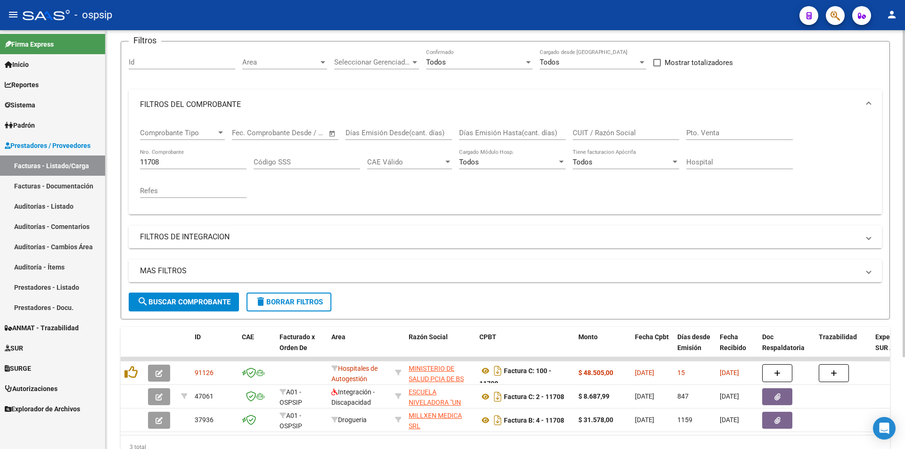
click at [269, 93] on mat-expansion-panel-header "FILTROS DEL COMPROBANTE" at bounding box center [505, 105] width 753 height 30
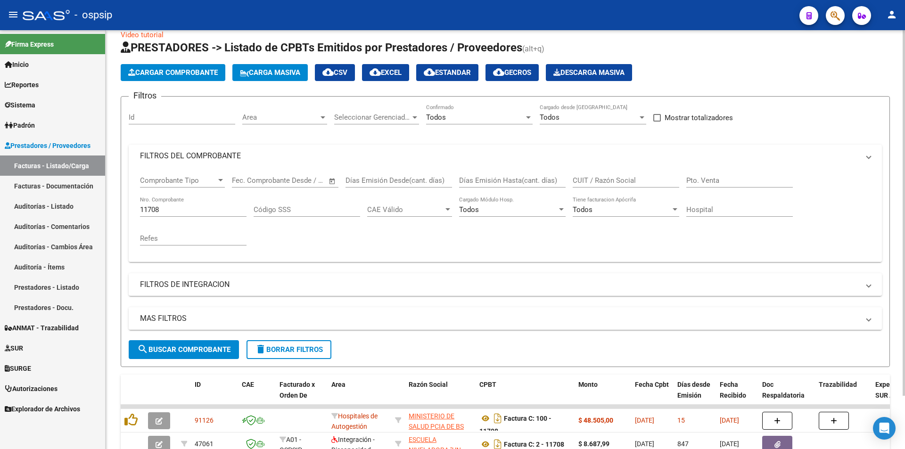
scroll to position [16, 0]
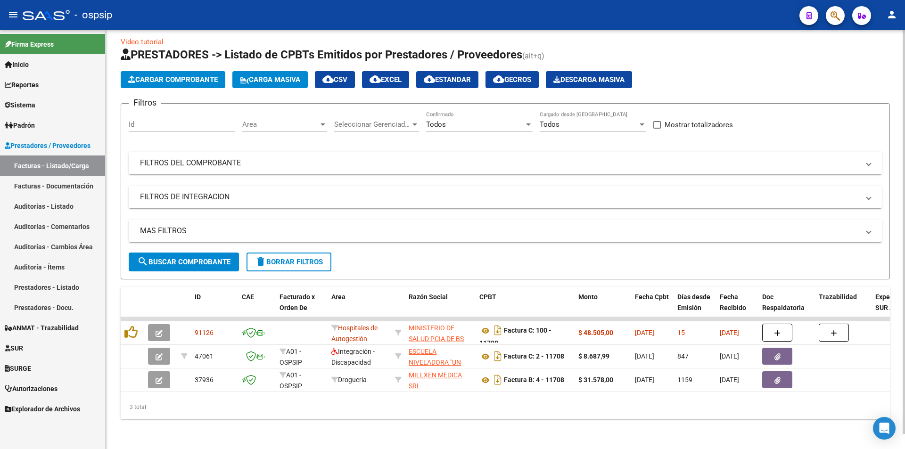
click at [206, 152] on mat-expansion-panel-header "FILTROS DEL COMPROBANTE" at bounding box center [505, 163] width 753 height 23
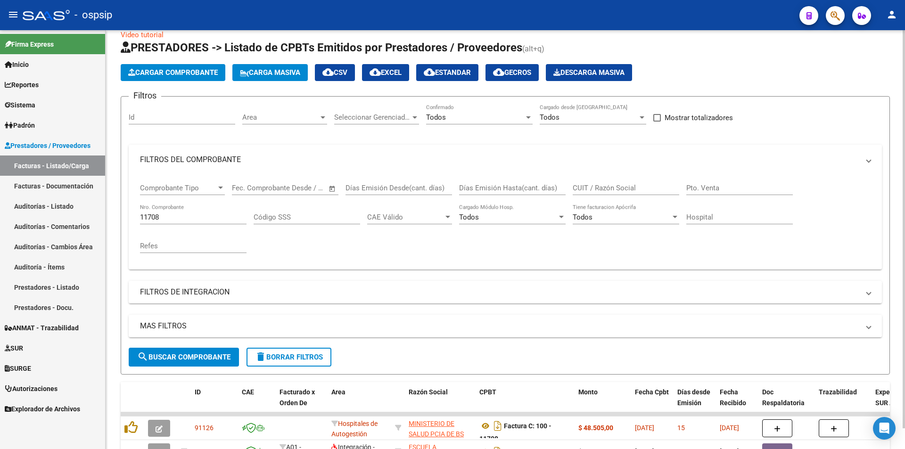
scroll to position [71, 0]
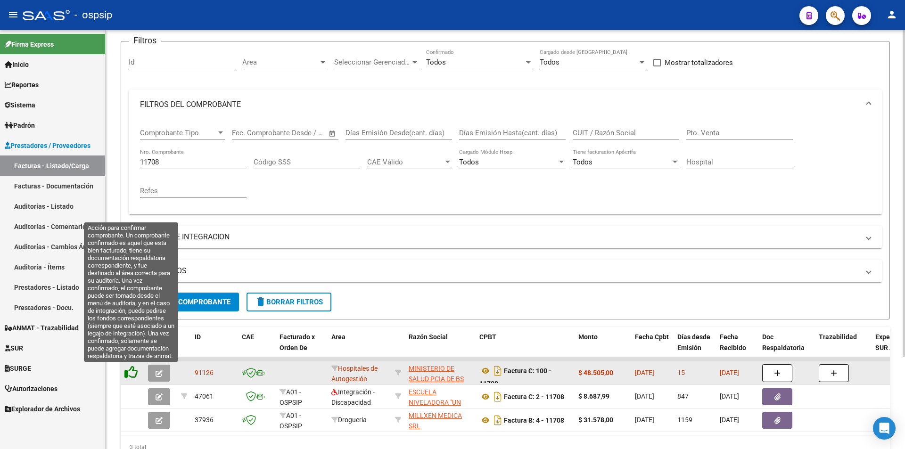
click at [132, 372] on icon at bounding box center [130, 372] width 13 height 13
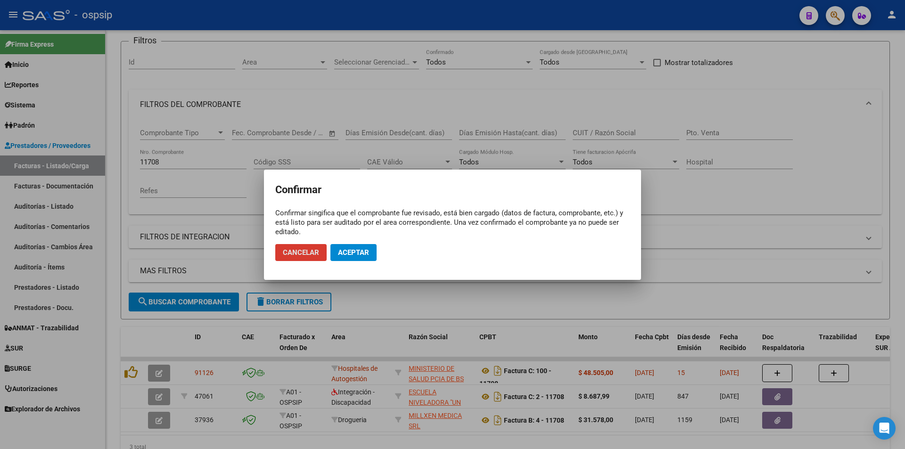
click at [364, 258] on button "Aceptar" at bounding box center [353, 252] width 46 height 17
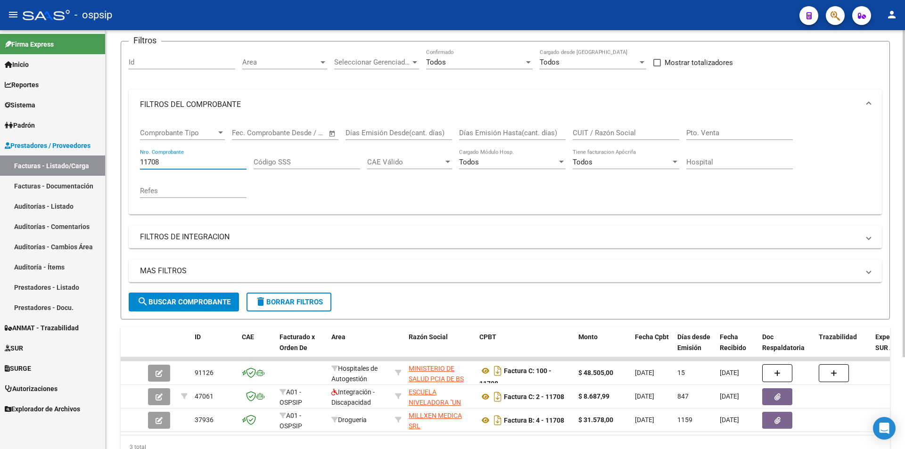
click at [183, 162] on input "11708" at bounding box center [193, 162] width 107 height 8
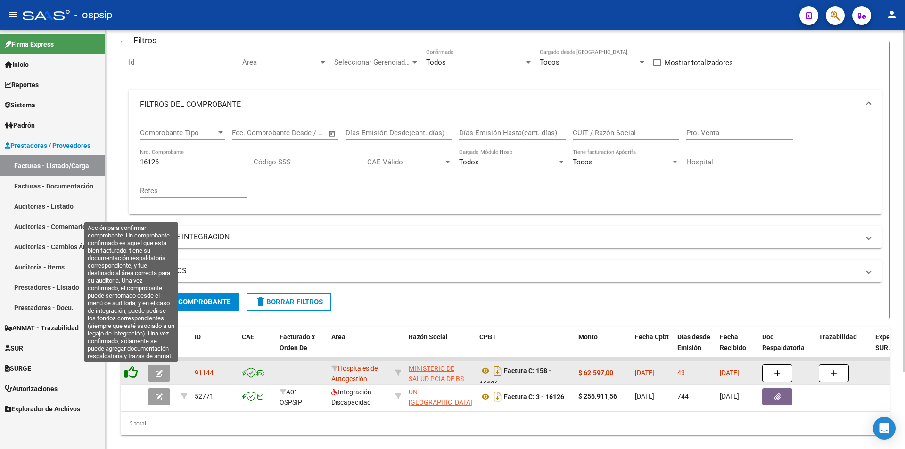
click at [135, 377] on icon at bounding box center [130, 372] width 13 height 13
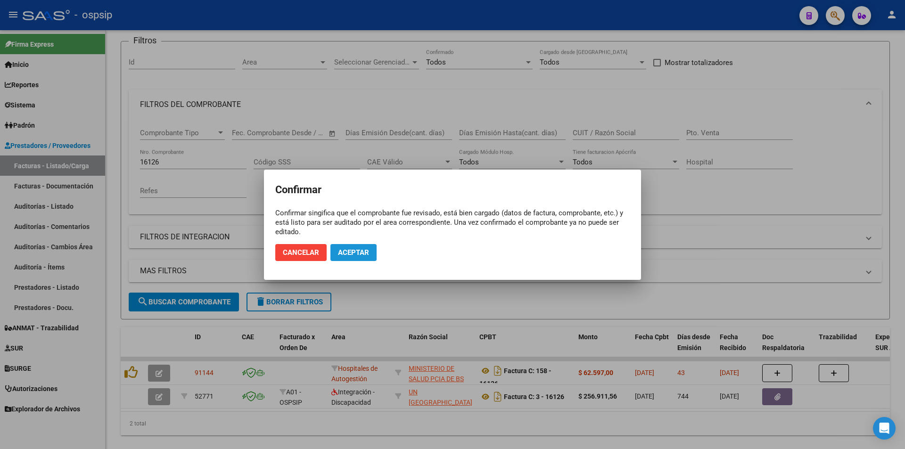
click at [347, 258] on button "Aceptar" at bounding box center [353, 252] width 46 height 17
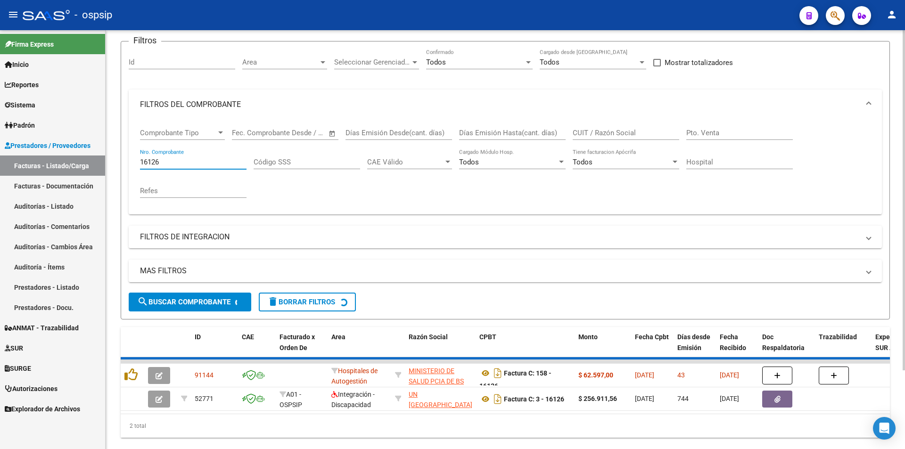
click at [223, 163] on input "16126" at bounding box center [193, 162] width 107 height 8
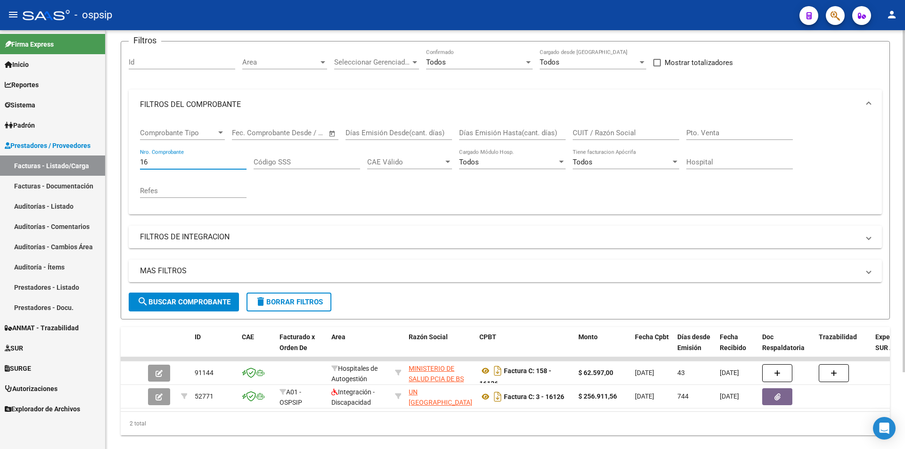
type input "1"
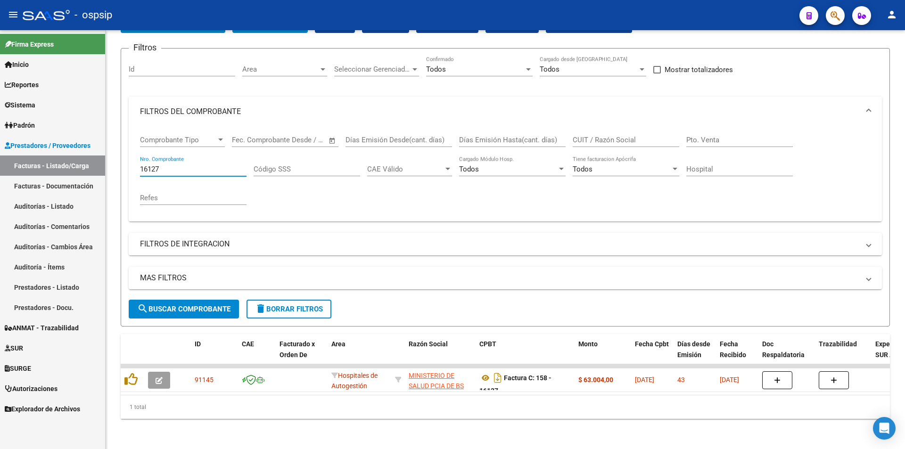
type input "16127"
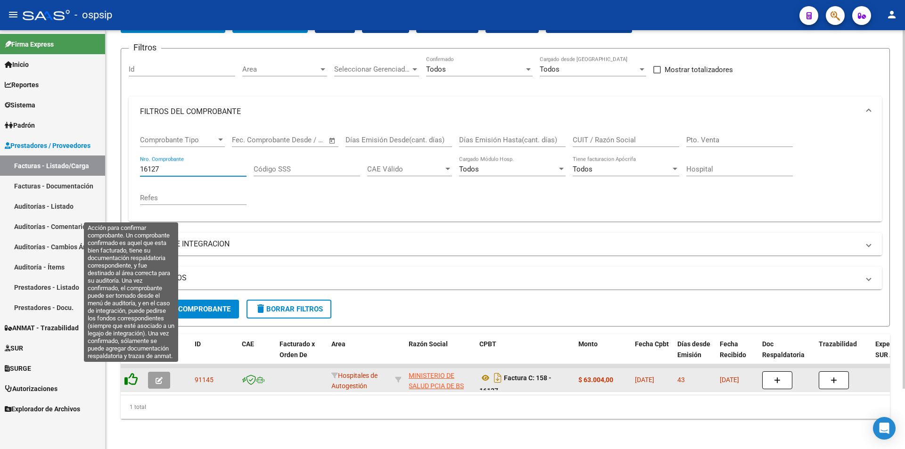
click at [132, 374] on icon at bounding box center [130, 379] width 13 height 13
